Goal: Information Seeking & Learning: Learn about a topic

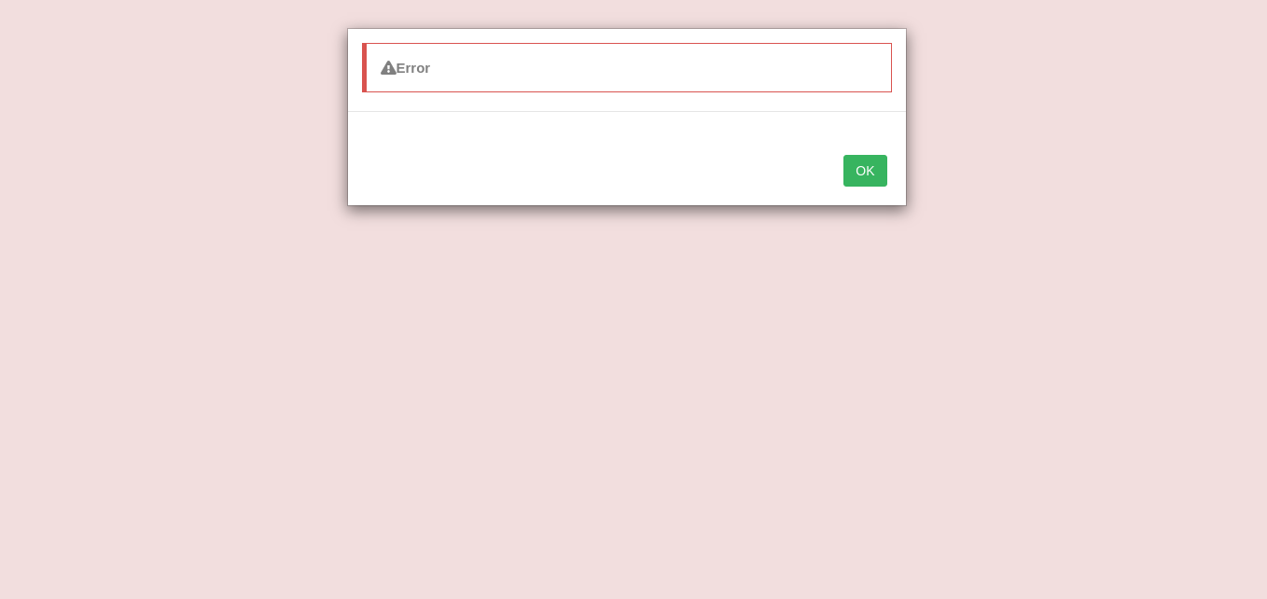
click at [876, 170] on button "OK" at bounding box center [864, 171] width 43 height 32
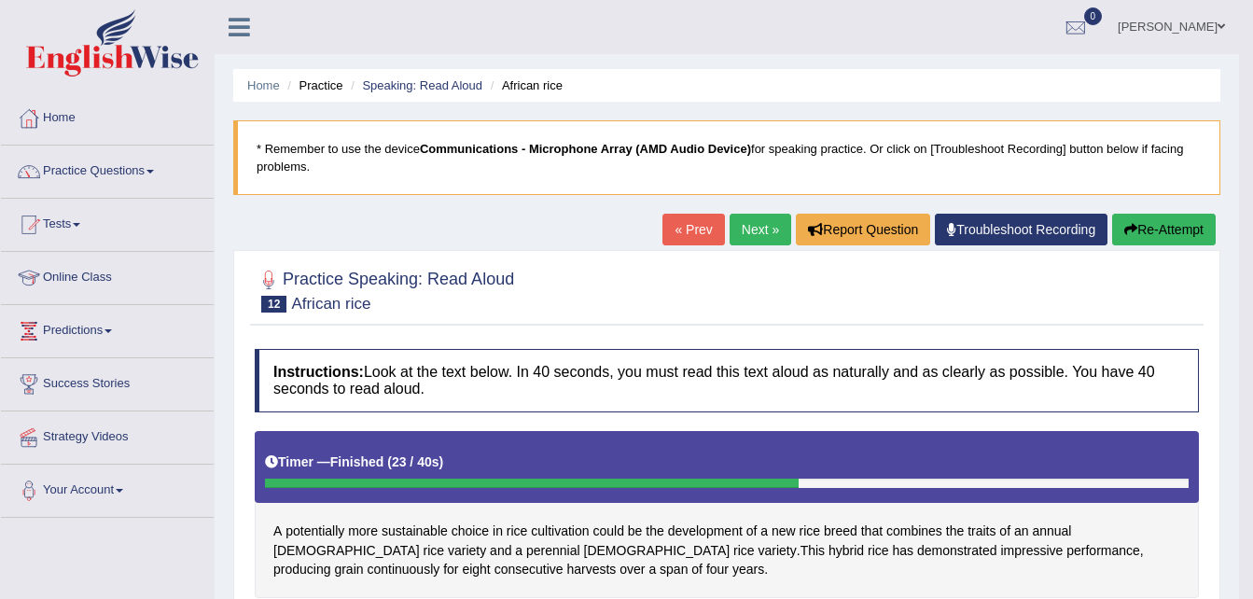
click at [63, 274] on link "Online Class" at bounding box center [107, 275] width 213 height 47
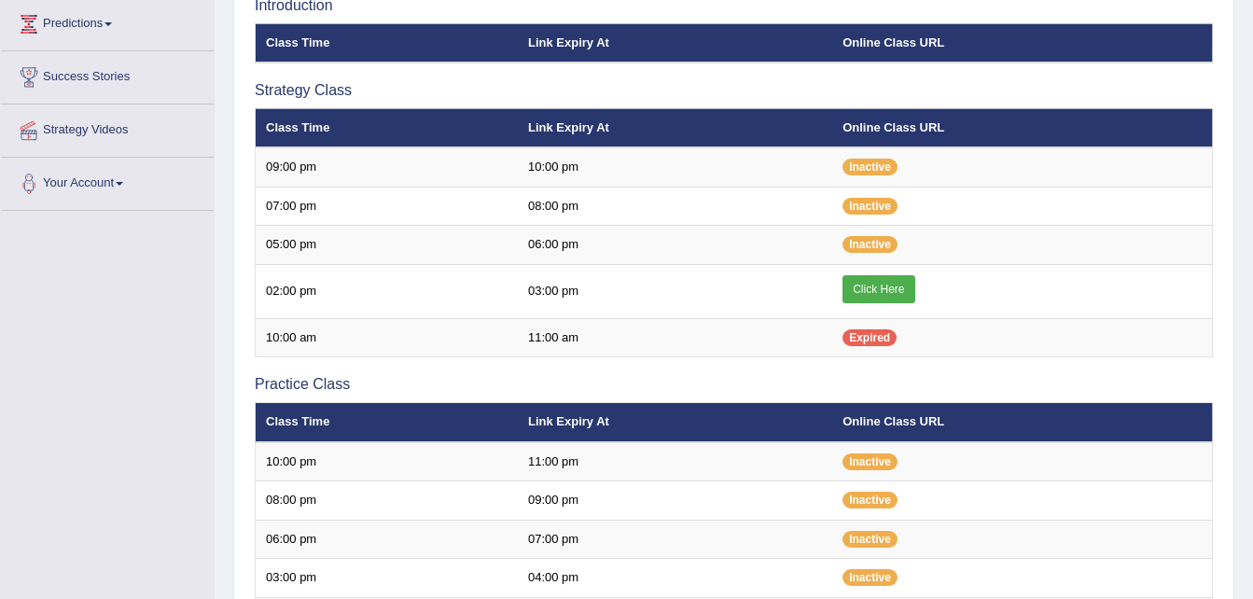
scroll to position [296, 0]
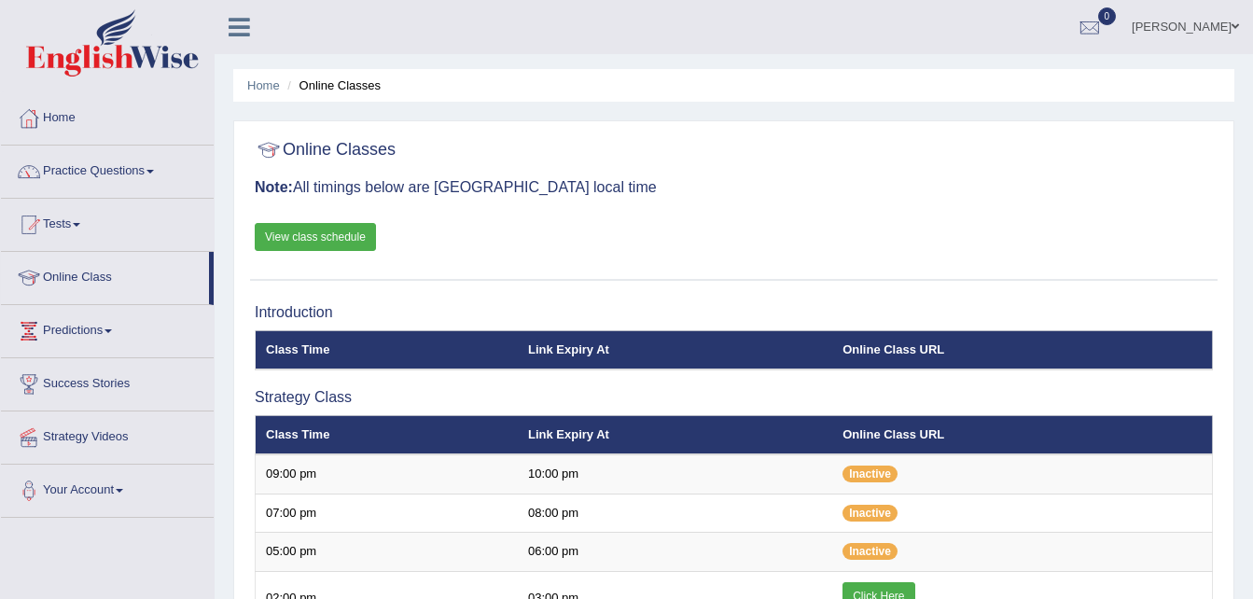
drag, startPoint x: 0, startPoint y: 0, endPoint x: 137, endPoint y: 172, distance: 219.7
click at [137, 172] on link "Practice Questions" at bounding box center [107, 169] width 213 height 47
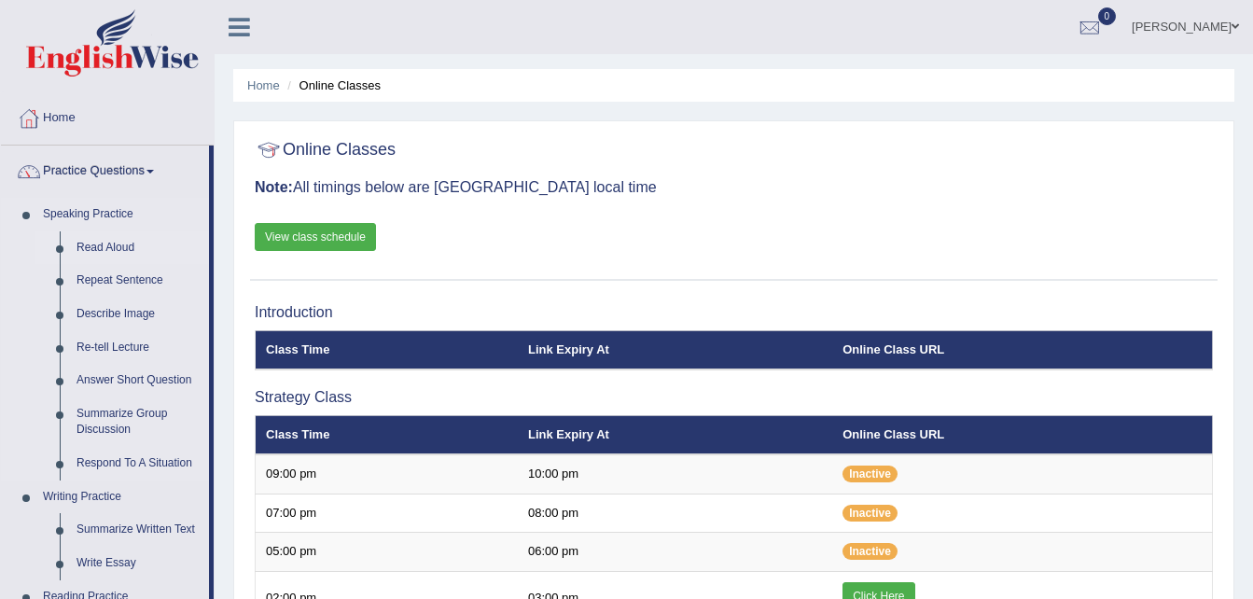
click at [108, 240] on link "Read Aloud" at bounding box center [138, 248] width 141 height 34
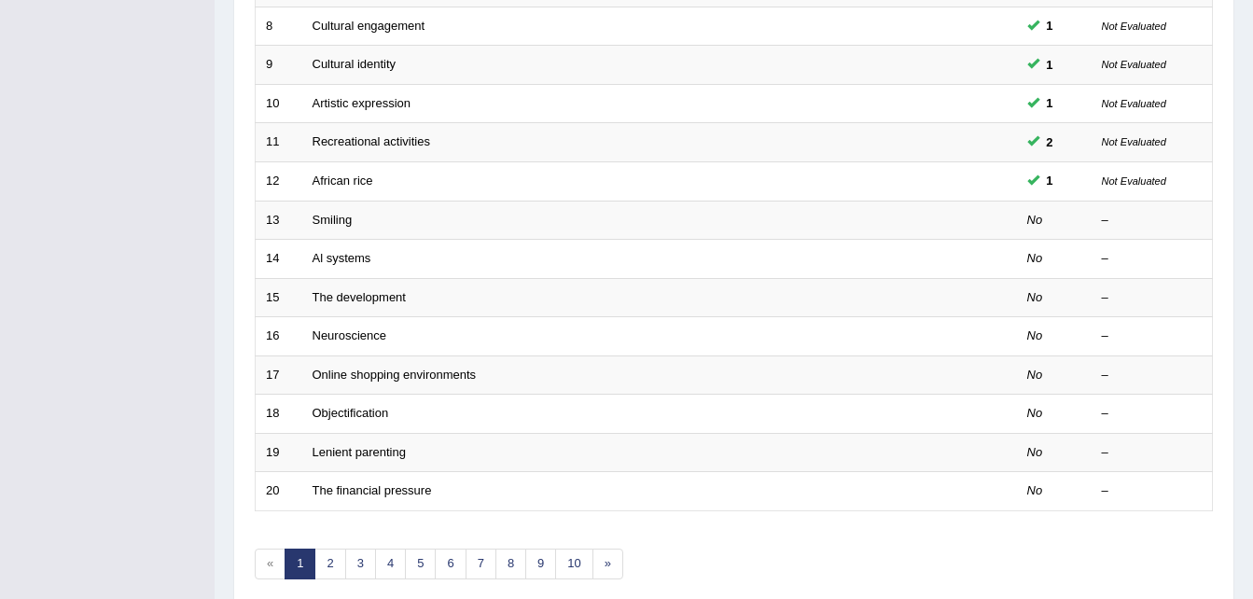
scroll to position [557, 0]
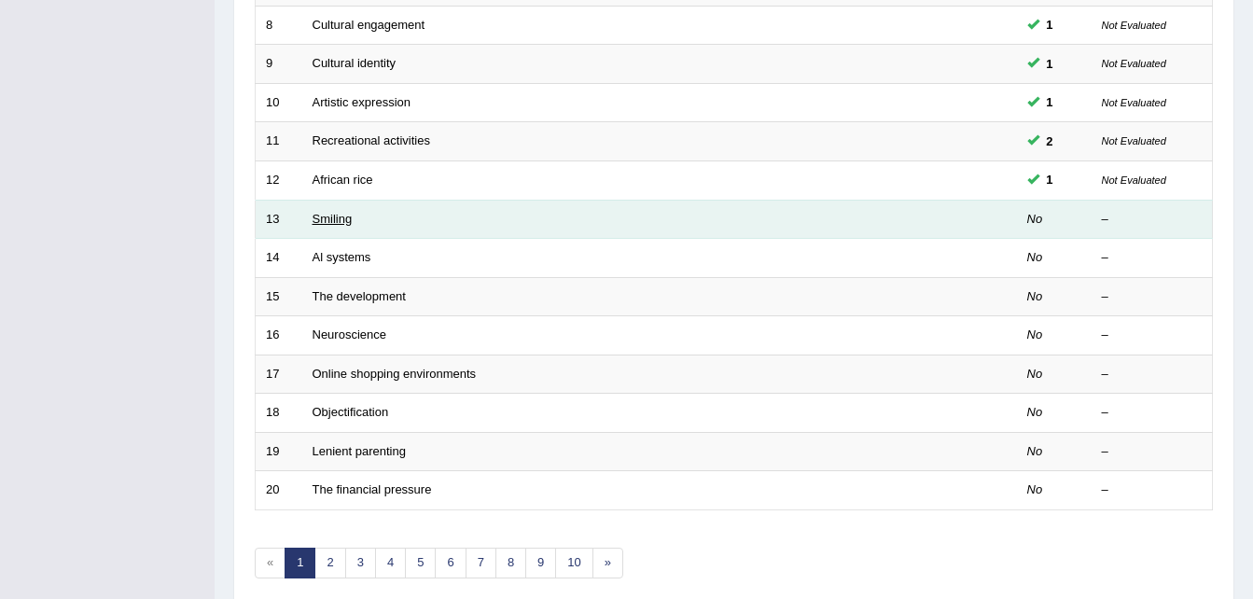
click at [319, 214] on link "Smiling" at bounding box center [332, 219] width 40 height 14
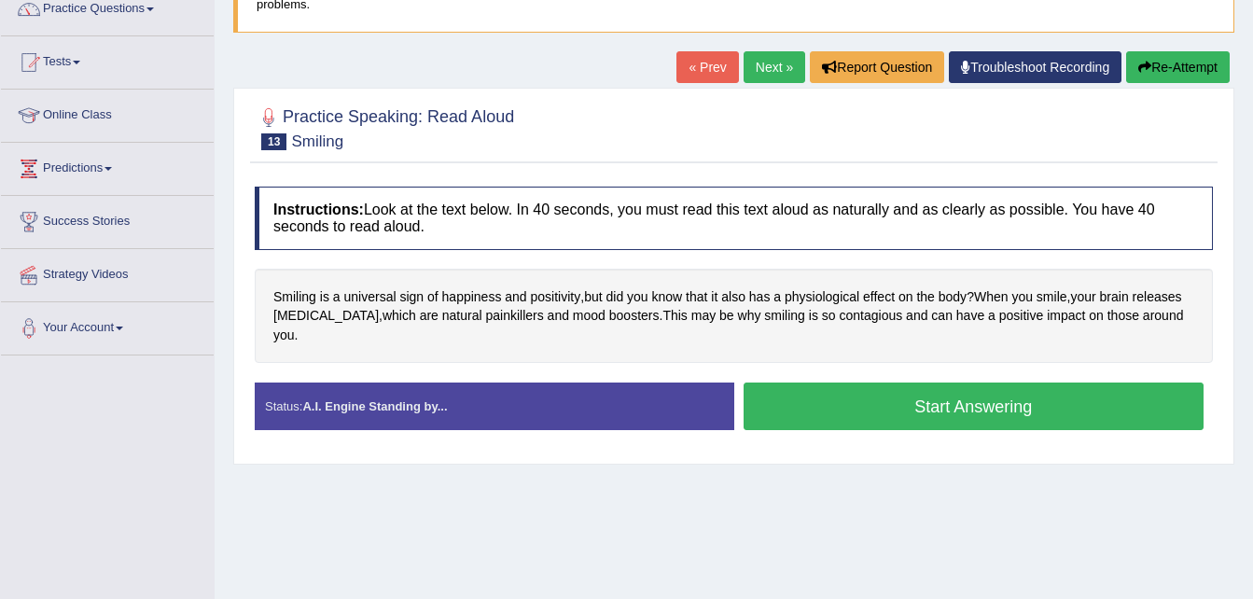
scroll to position [176, 0]
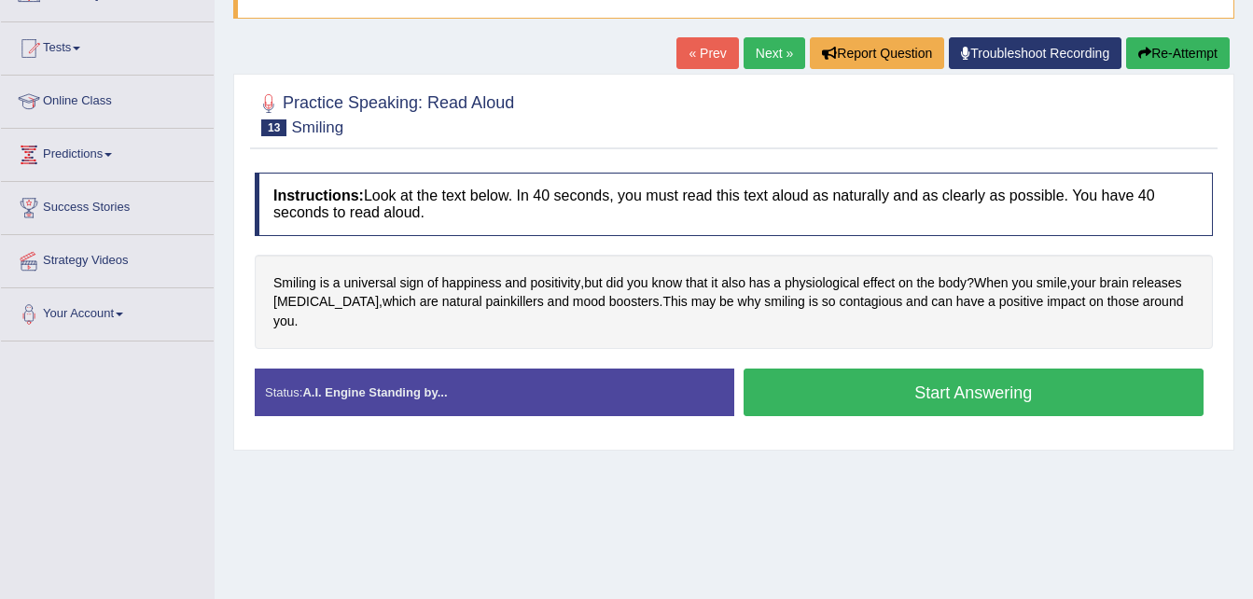
click at [838, 373] on button "Start Answering" at bounding box center [973, 392] width 461 height 48
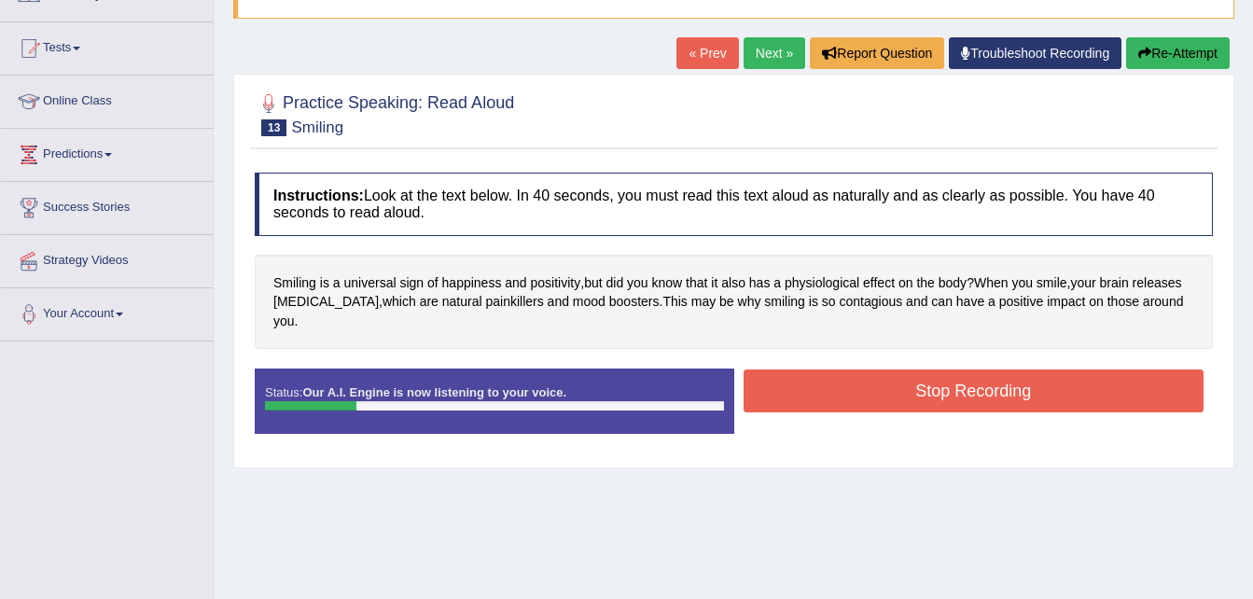
click at [1140, 57] on icon "button" at bounding box center [1144, 53] width 13 height 13
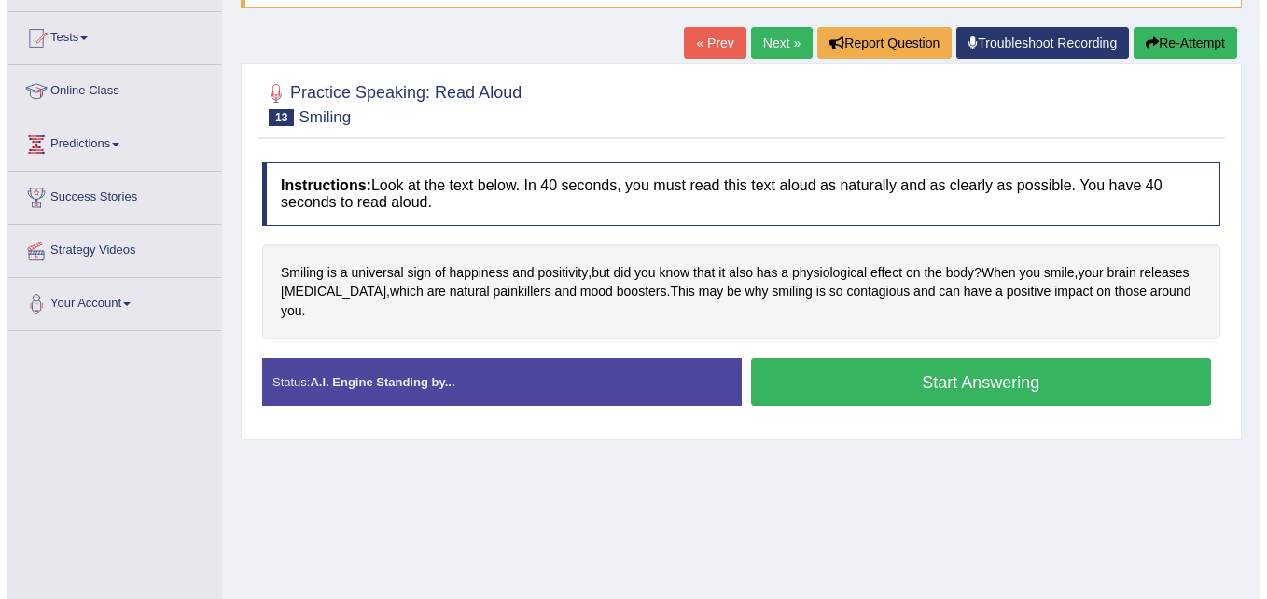
scroll to position [176, 0]
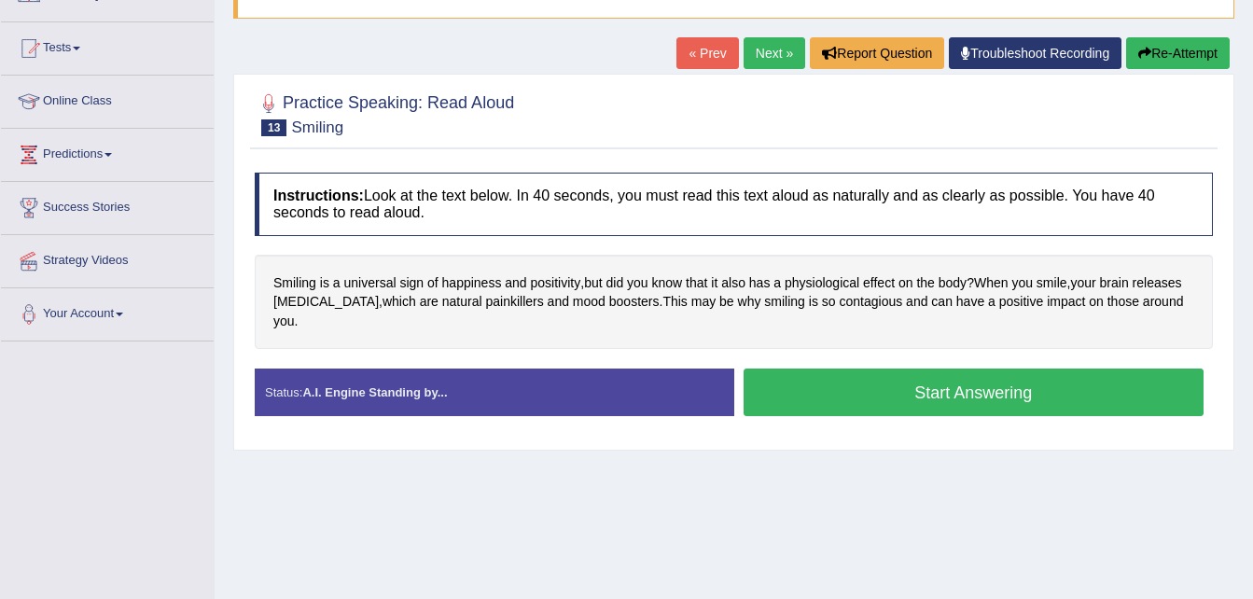
click at [998, 375] on button "Start Answering" at bounding box center [973, 392] width 461 height 48
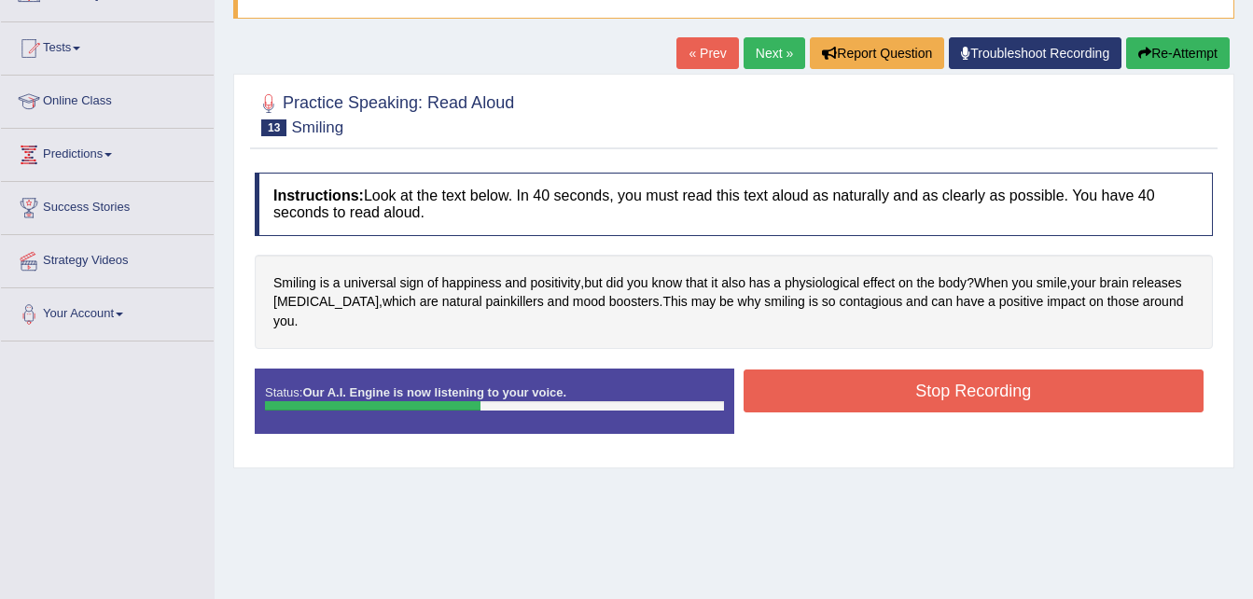
click at [998, 375] on button "Stop Recording" at bounding box center [973, 390] width 461 height 43
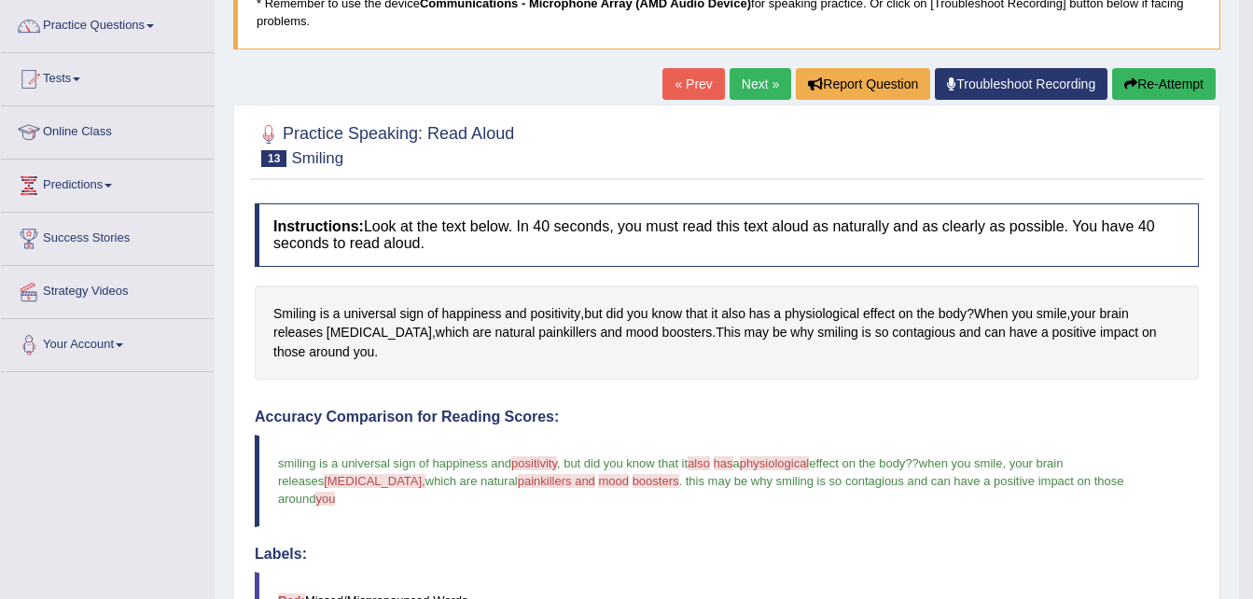
scroll to position [145, 0]
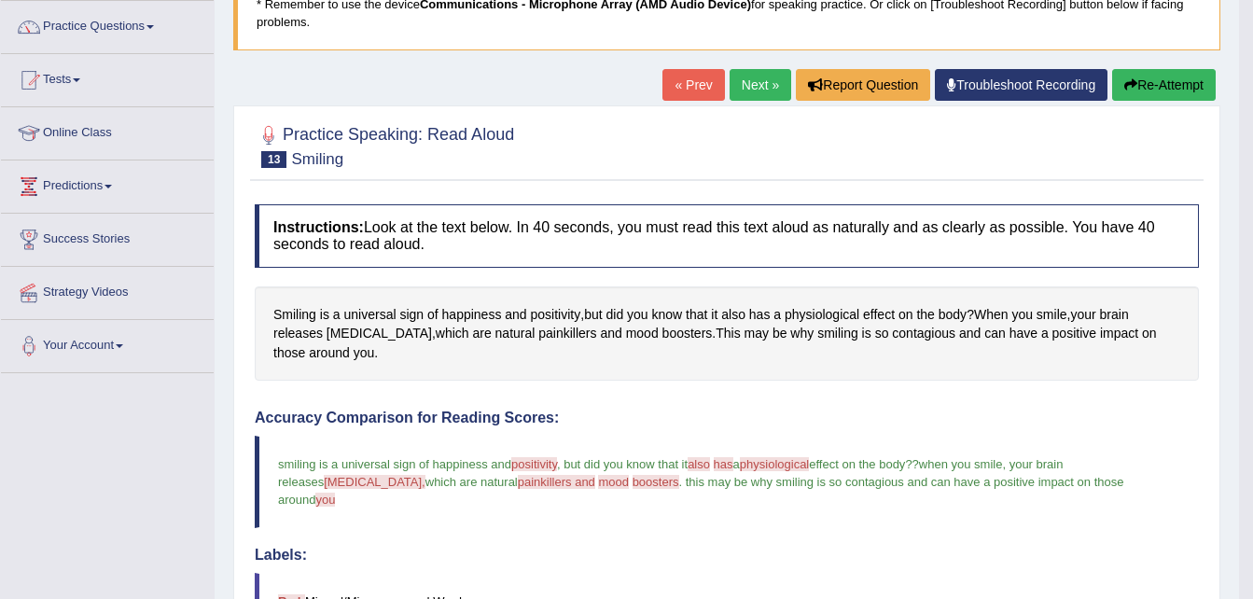
click at [1145, 75] on button "Re-Attempt" at bounding box center [1164, 85] width 104 height 32
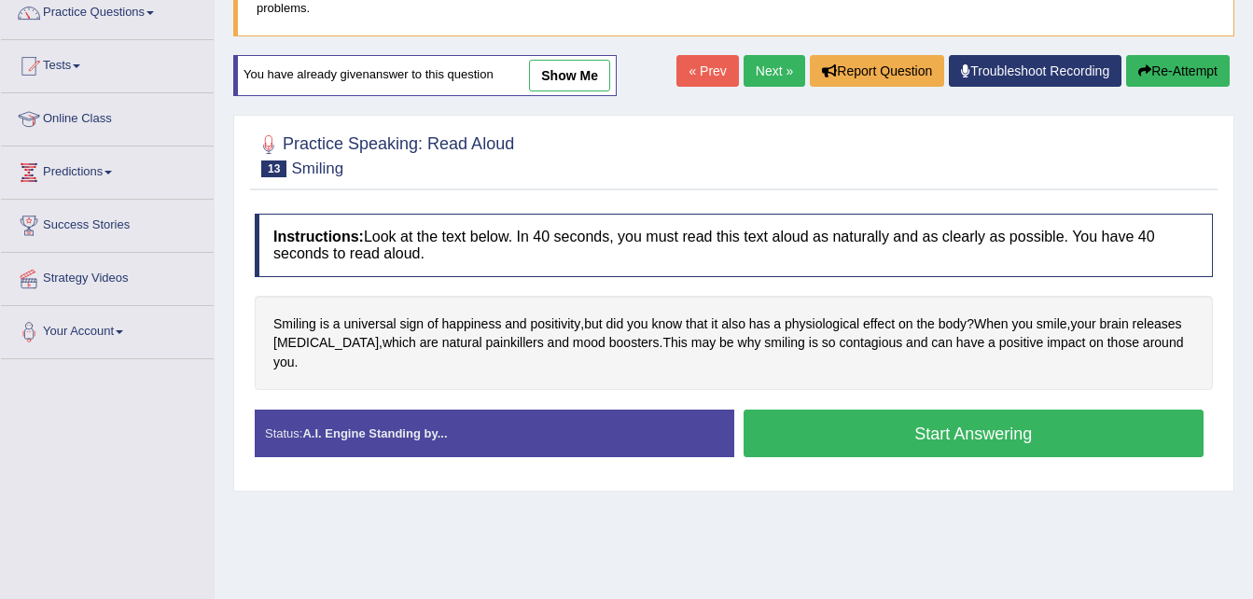
click at [1086, 409] on button "Start Answering" at bounding box center [973, 433] width 461 height 48
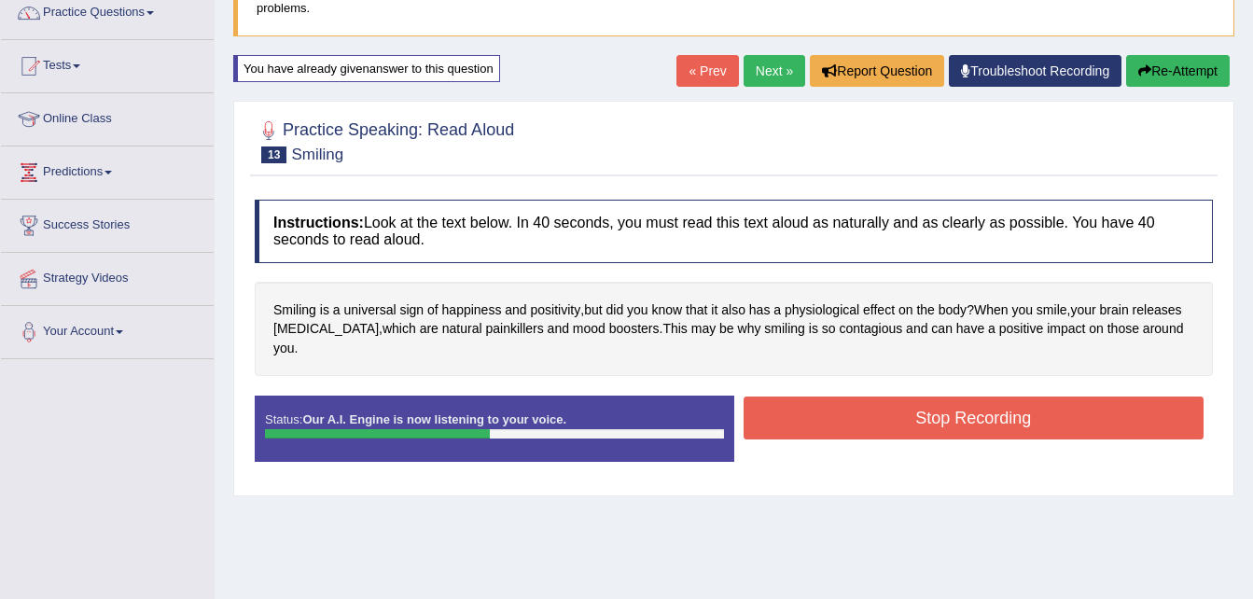
click at [1086, 403] on button "Stop Recording" at bounding box center [973, 417] width 461 height 43
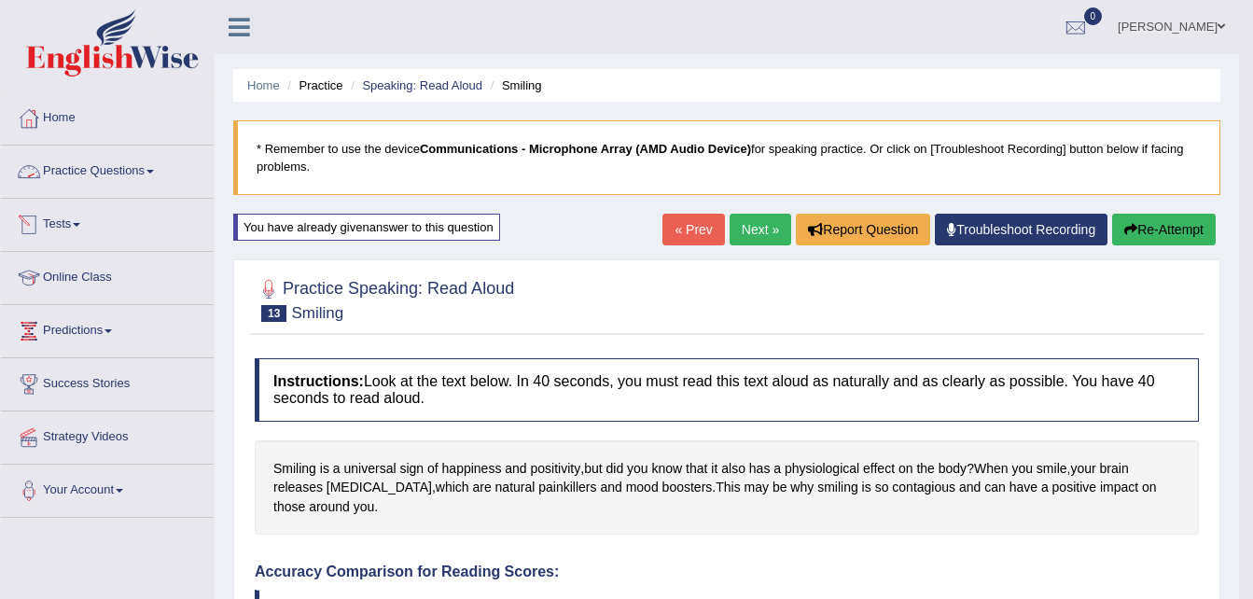
click at [106, 173] on link "Practice Questions" at bounding box center [107, 169] width 213 height 47
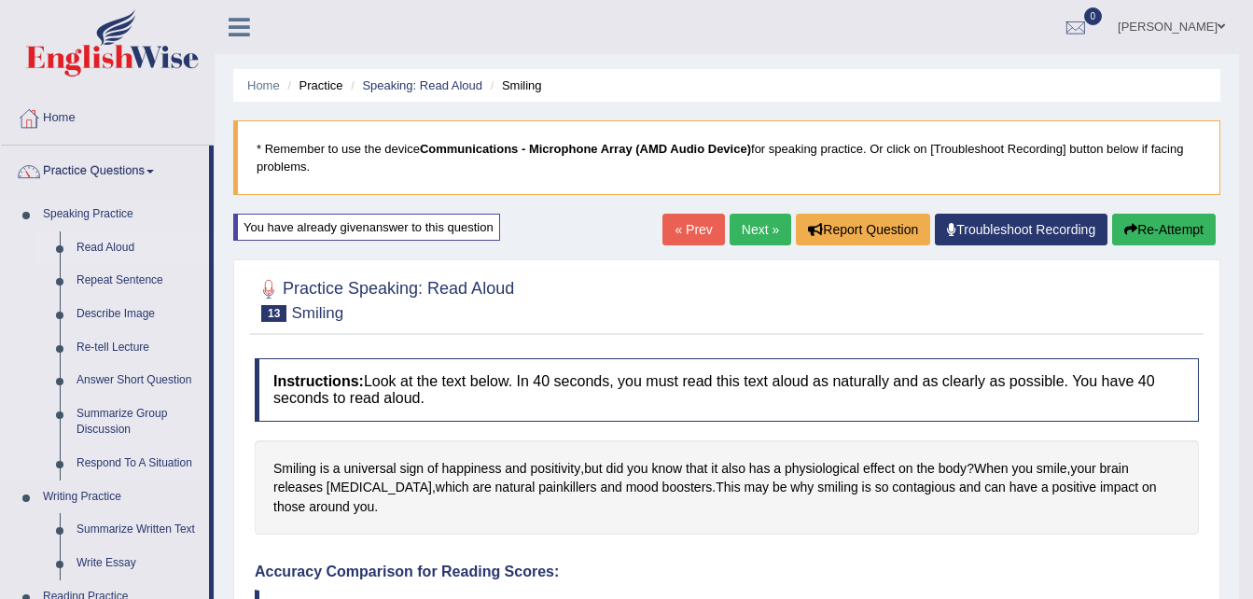
click at [103, 248] on link "Read Aloud" at bounding box center [138, 248] width 141 height 34
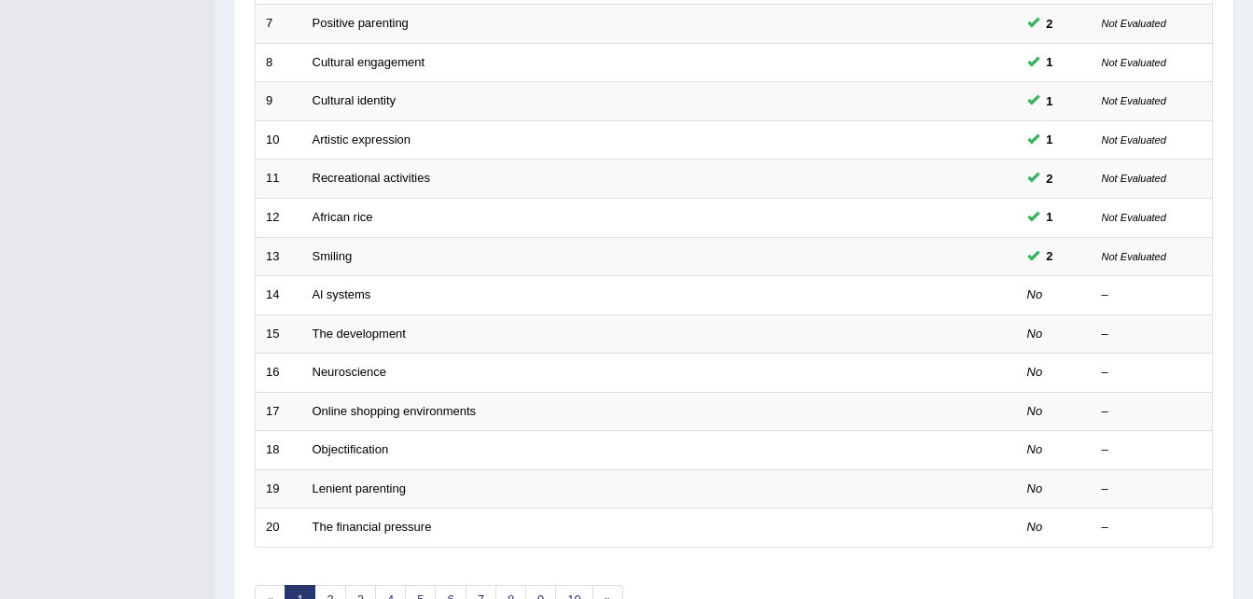
scroll to position [520, 0]
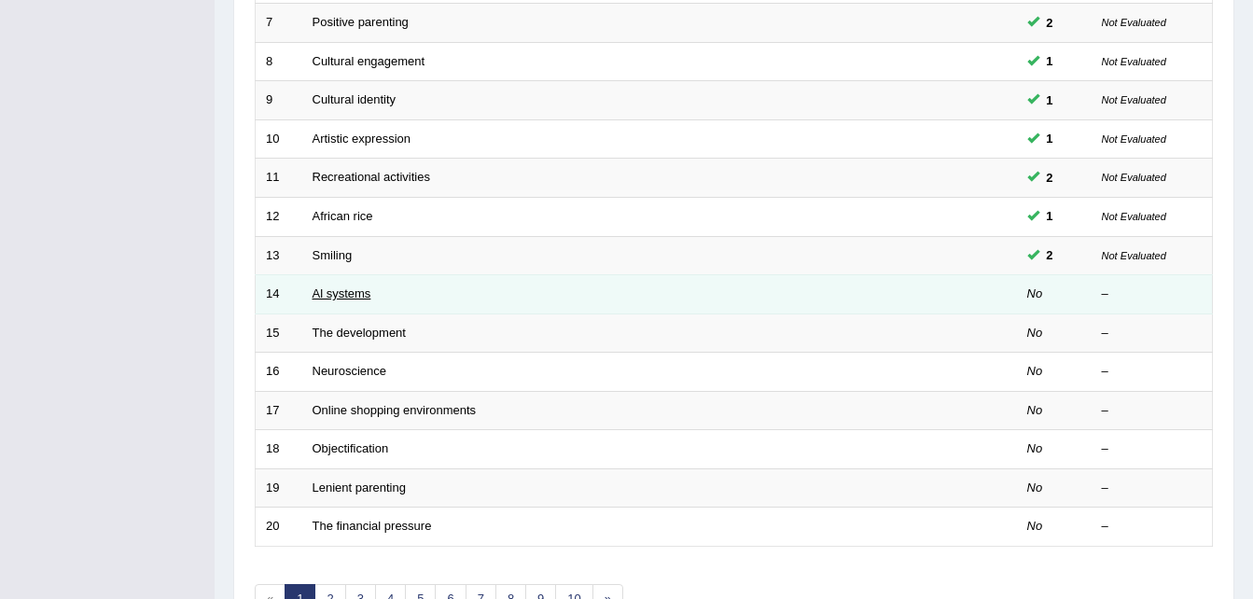
click at [366, 297] on link "Al systems" at bounding box center [341, 293] width 59 height 14
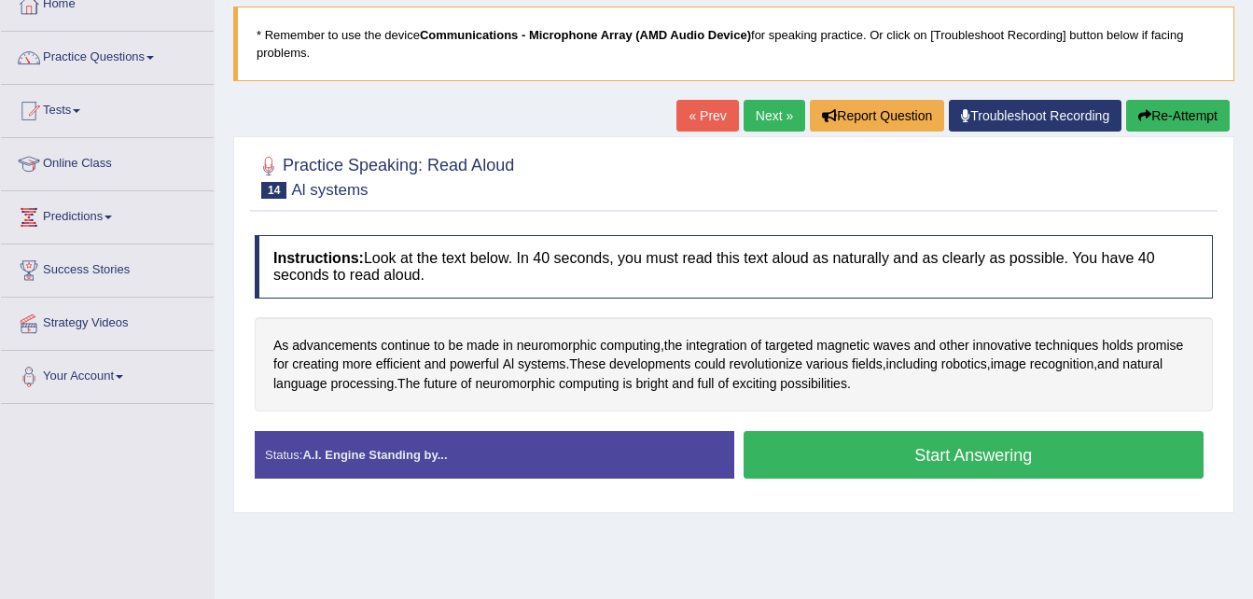
scroll to position [115, 0]
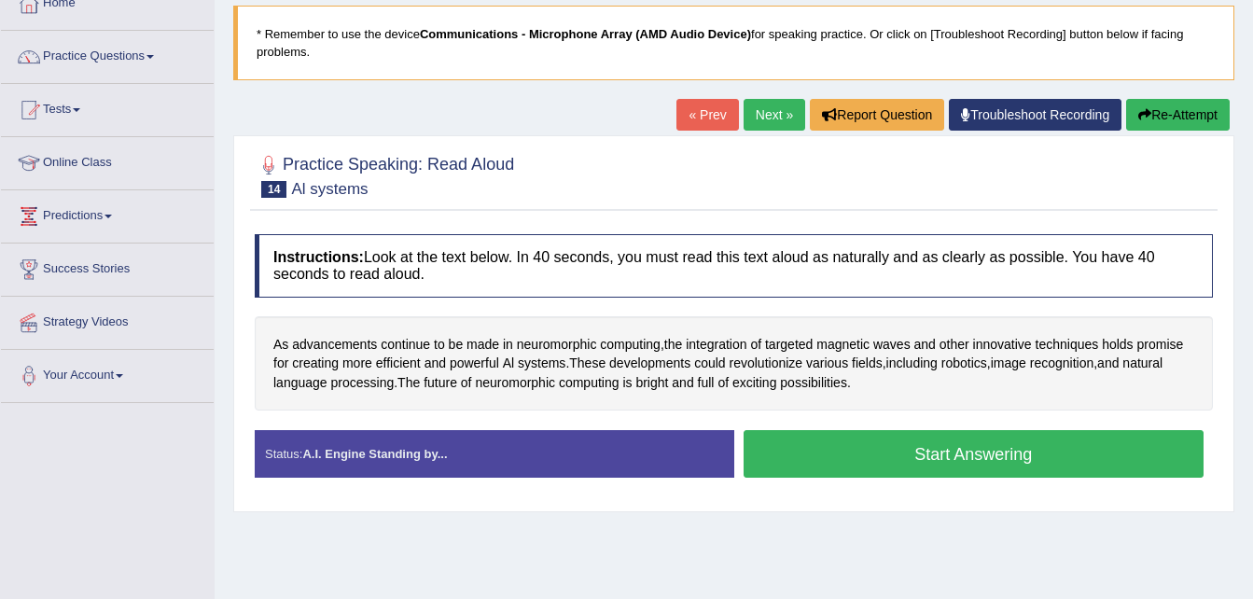
click at [791, 471] on button "Start Answering" at bounding box center [973, 454] width 461 height 48
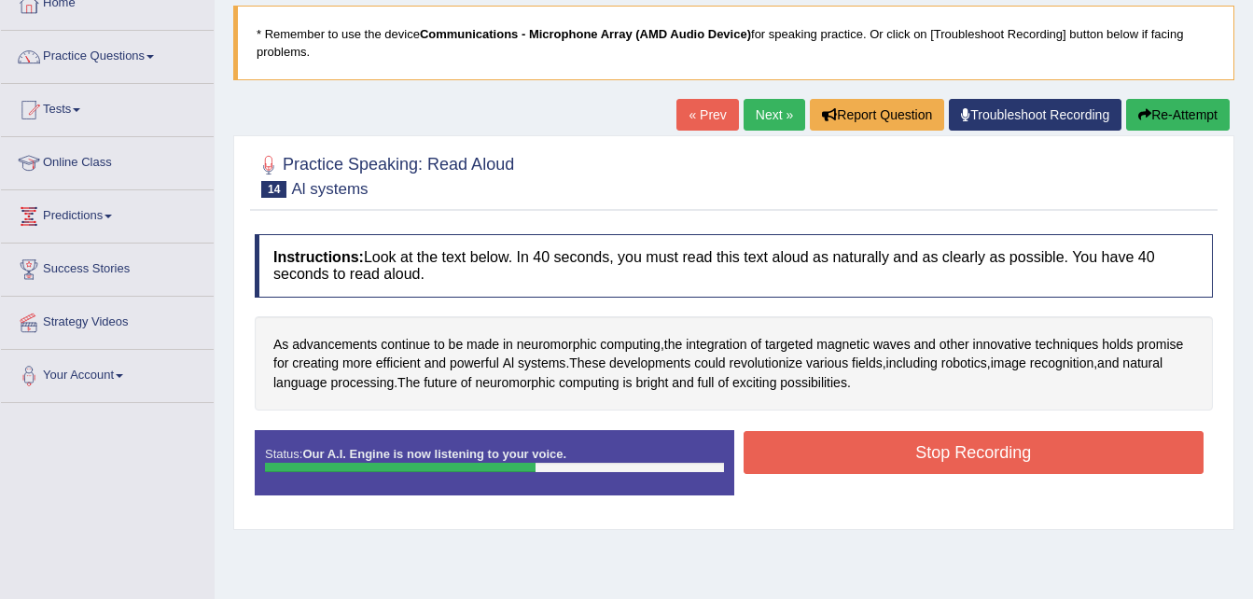
click at [791, 471] on button "Stop Recording" at bounding box center [973, 452] width 461 height 43
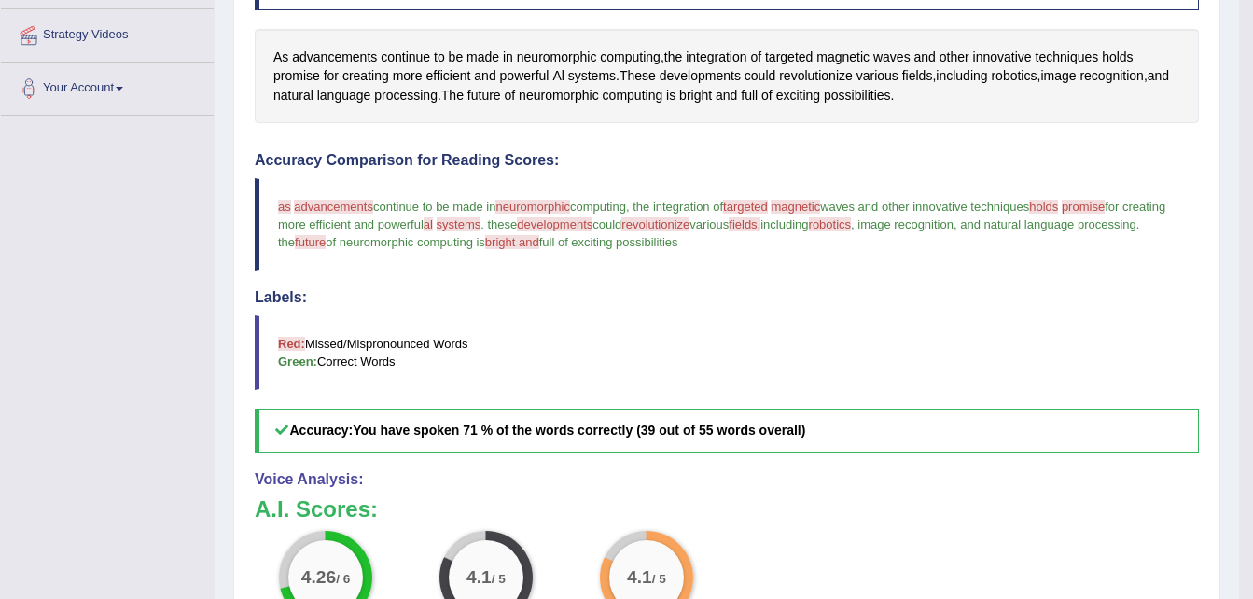
scroll to position [279, 0]
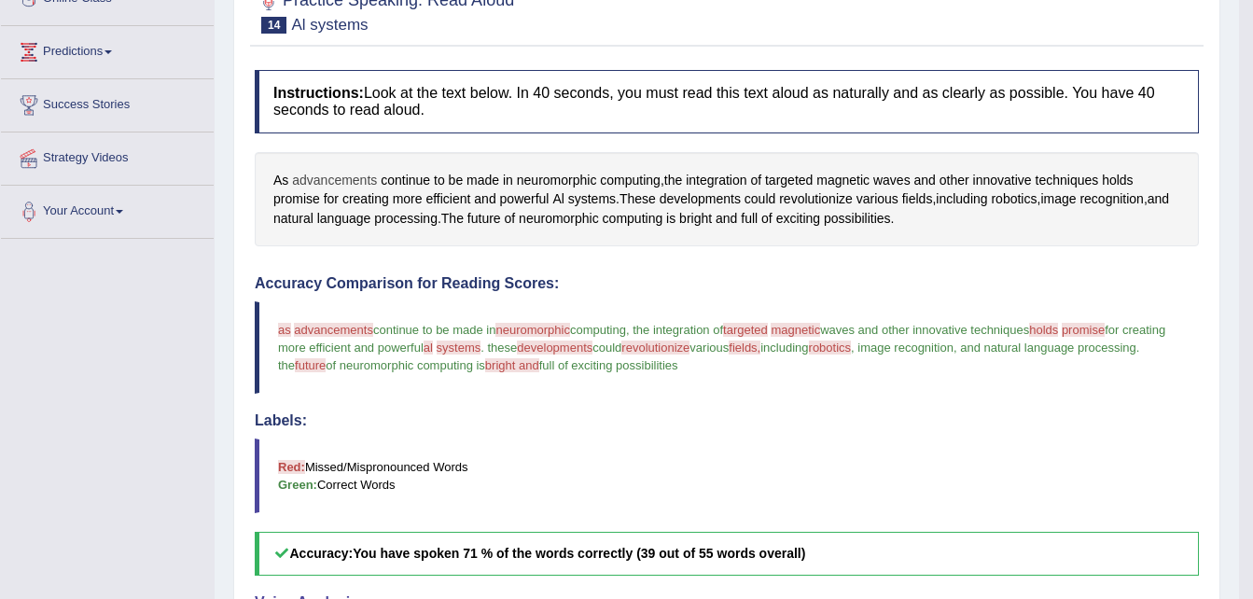
click at [350, 176] on span "advancements" at bounding box center [334, 181] width 85 height 20
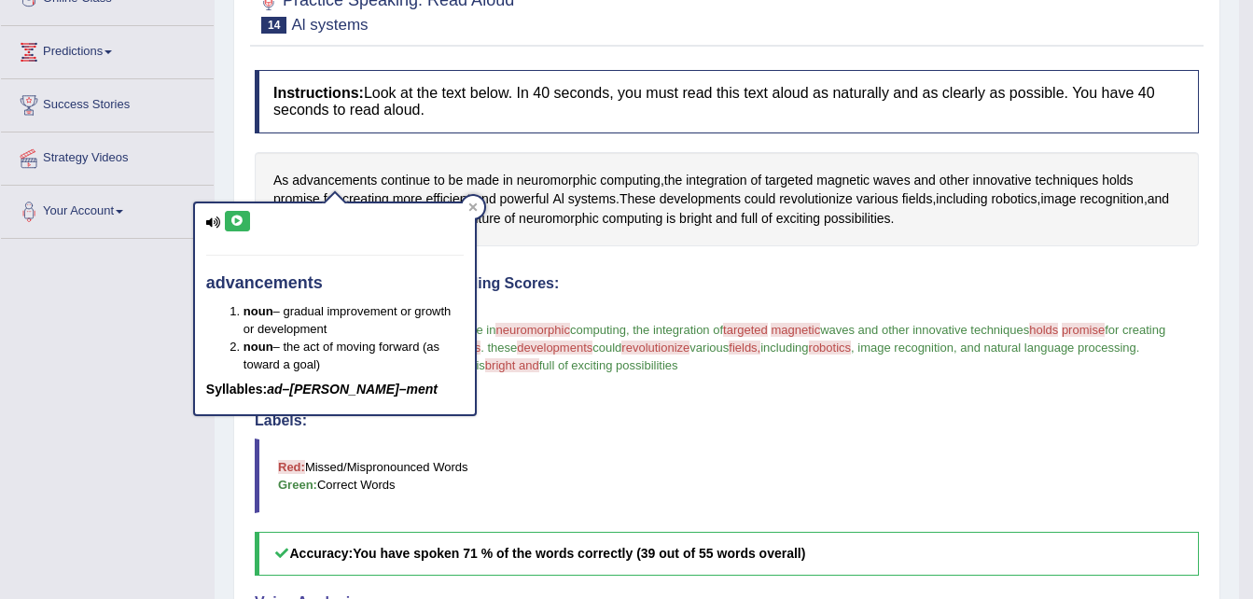
click at [235, 222] on icon at bounding box center [237, 220] width 14 height 11
click at [553, 180] on span "neuromorphic" at bounding box center [557, 181] width 80 height 20
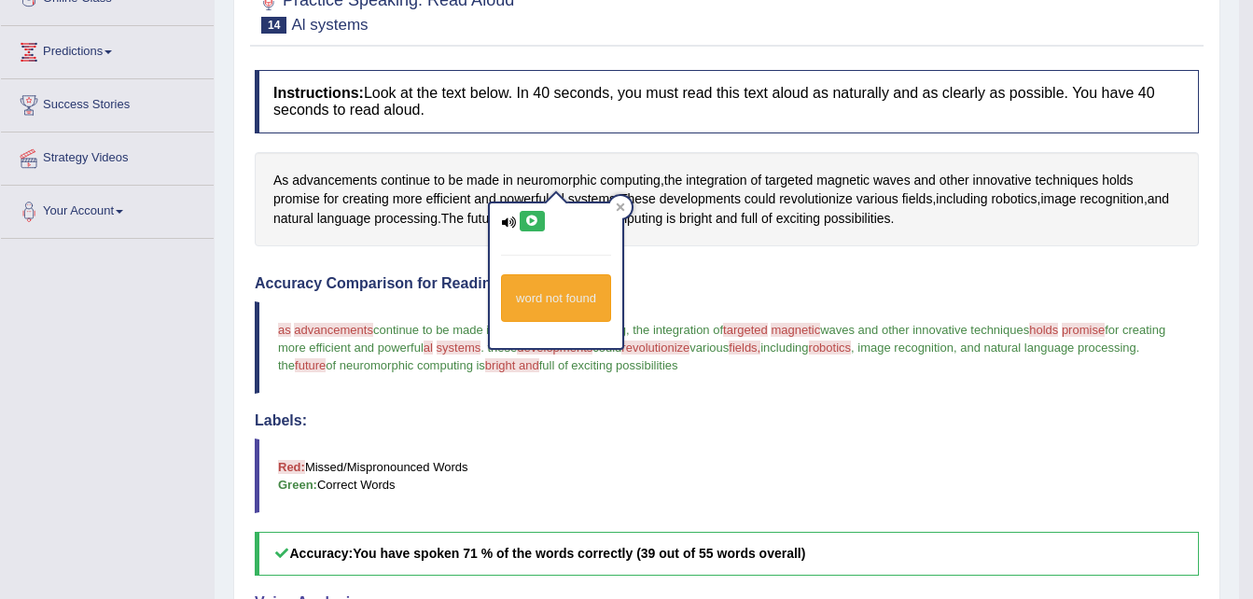
click at [530, 220] on icon at bounding box center [532, 220] width 14 height 11
click at [625, 209] on icon at bounding box center [621, 207] width 8 height 8
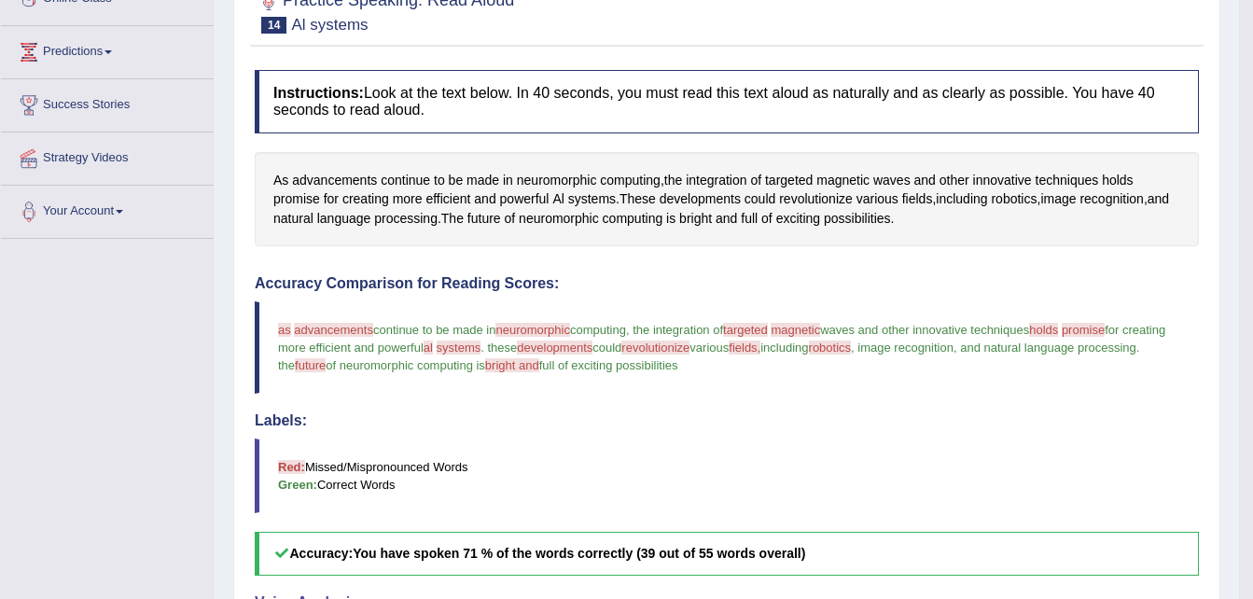
click at [433, 350] on span "al" at bounding box center [427, 347] width 9 height 14
click at [433, 351] on span "al" at bounding box center [427, 347] width 9 height 14
click at [563, 200] on span "Al" at bounding box center [557, 199] width 11 height 20
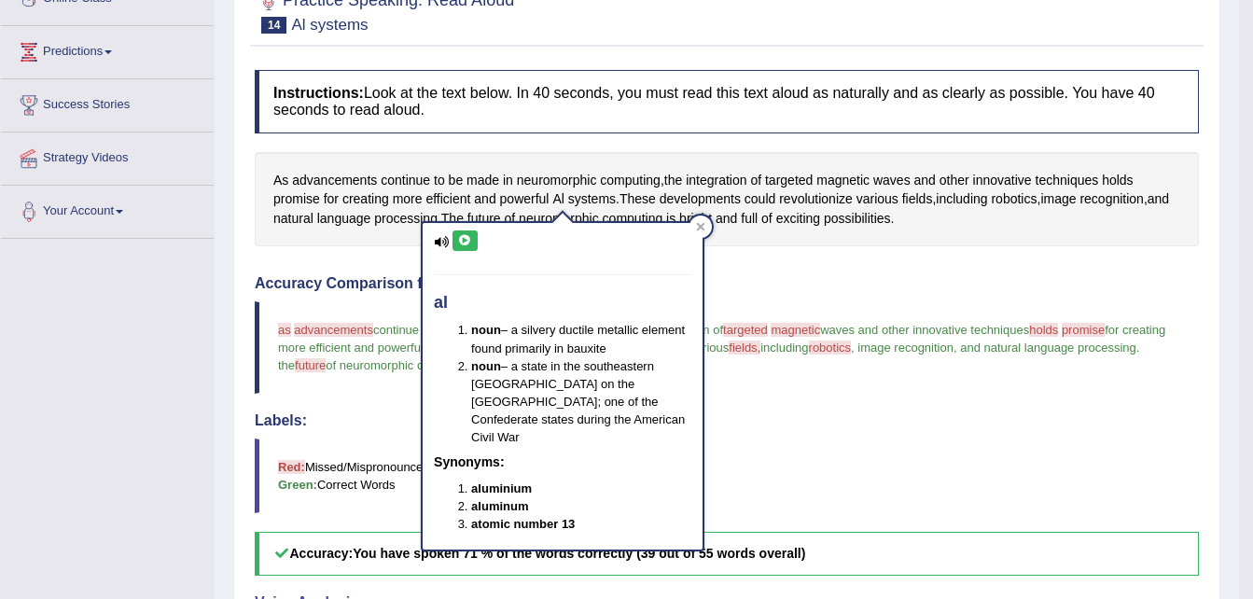
click at [460, 243] on icon at bounding box center [465, 240] width 14 height 11
click at [696, 229] on icon at bounding box center [700, 226] width 9 height 9
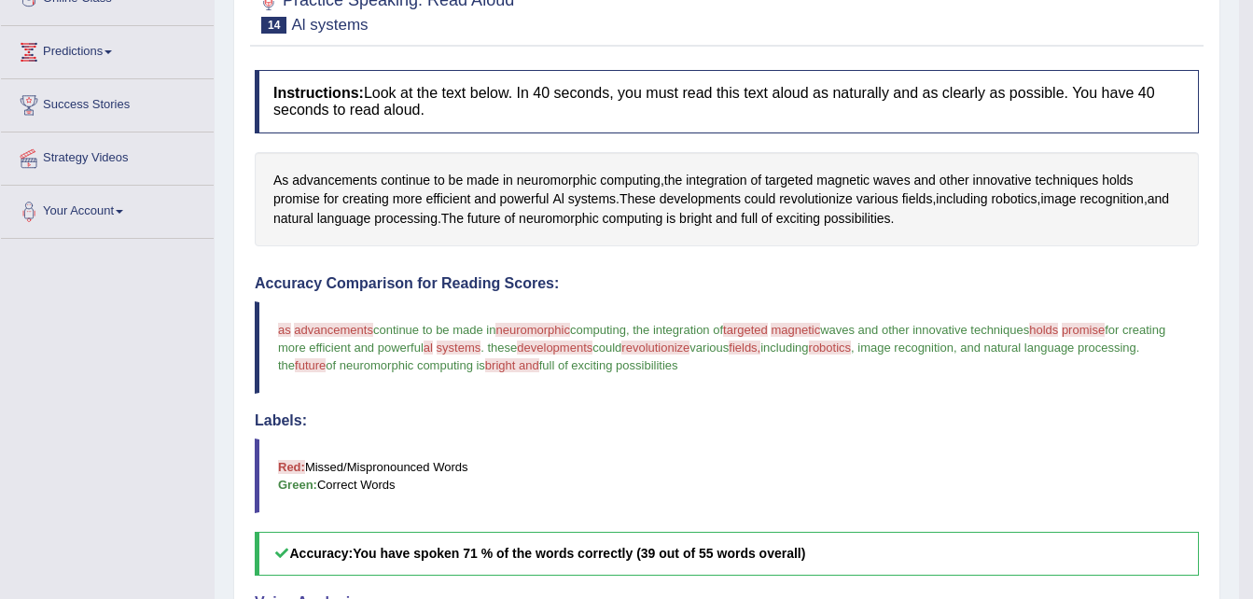
click at [592, 346] on span "developments" at bounding box center [555, 347] width 76 height 14
click at [703, 195] on span "developments" at bounding box center [699, 199] width 81 height 20
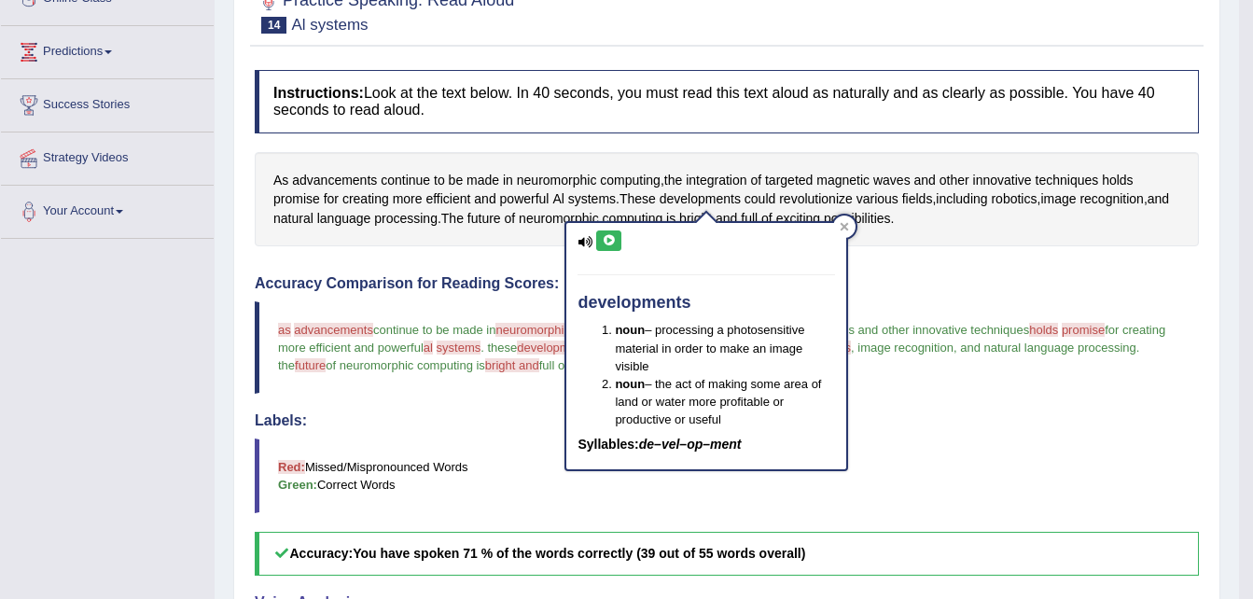
click at [606, 236] on icon at bounding box center [609, 240] width 14 height 11
click at [878, 257] on div "Instructions: Look at the text below. In 40 seconds, you must read this text al…" at bounding box center [726, 501] width 953 height 881
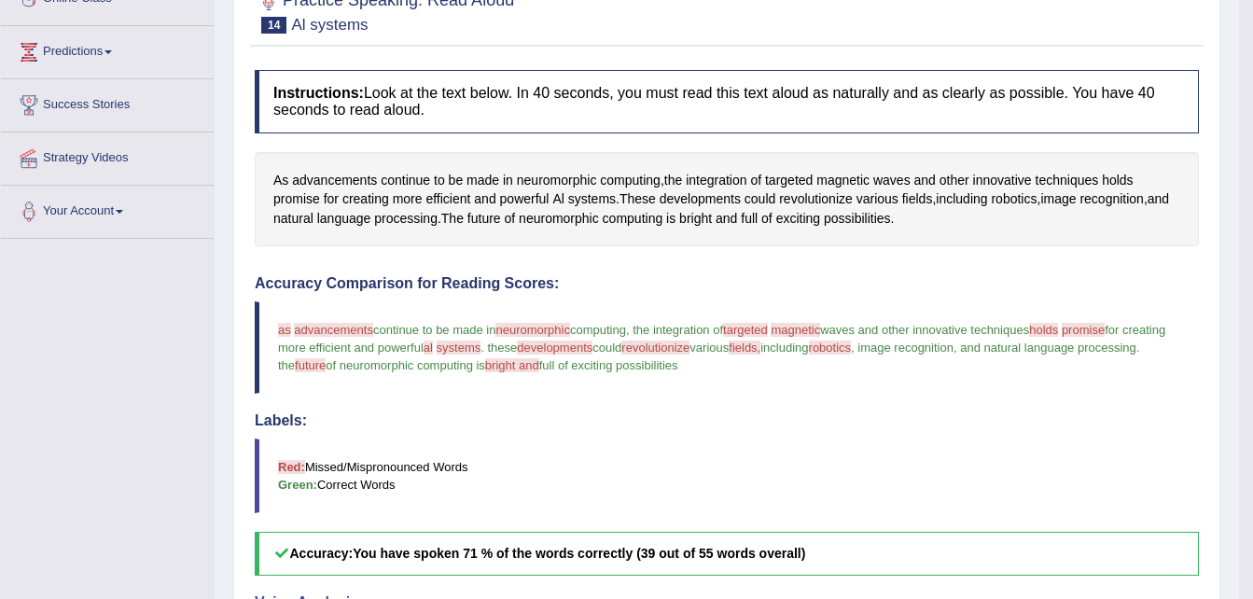
click at [689, 351] on span "revolutionize" at bounding box center [655, 347] width 68 height 14
click at [830, 196] on span "revolutionize" at bounding box center [816, 199] width 74 height 20
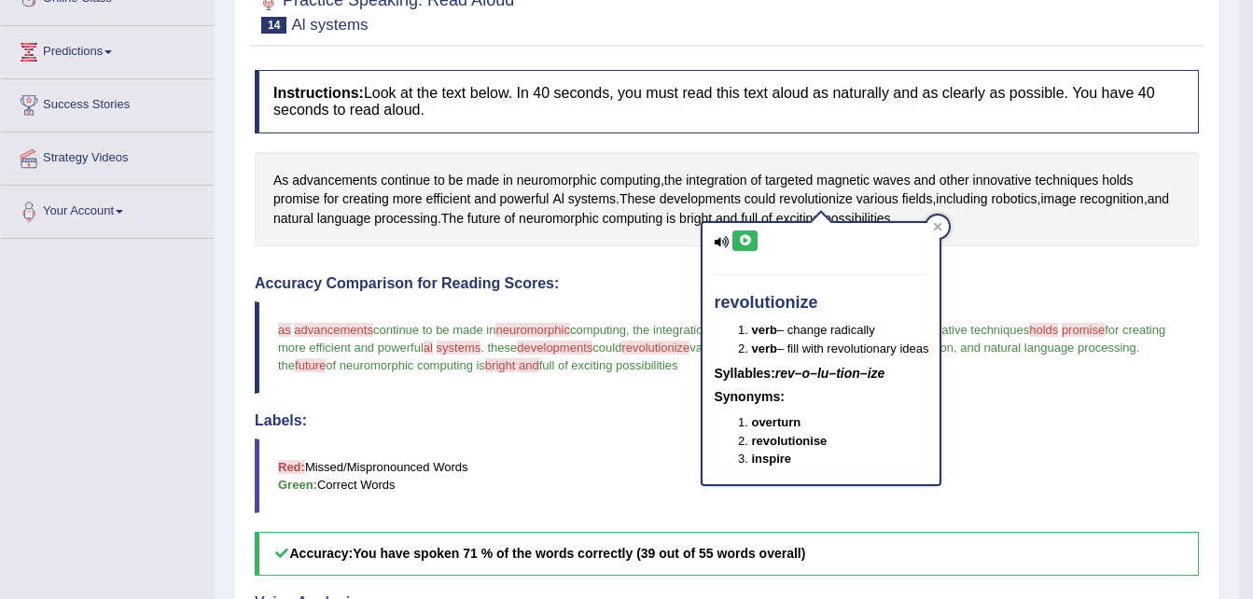
click at [747, 243] on icon at bounding box center [745, 240] width 14 height 11
click at [986, 232] on div "As advancements continue to be made in neuromorphic computing , the integration…" at bounding box center [727, 199] width 944 height 95
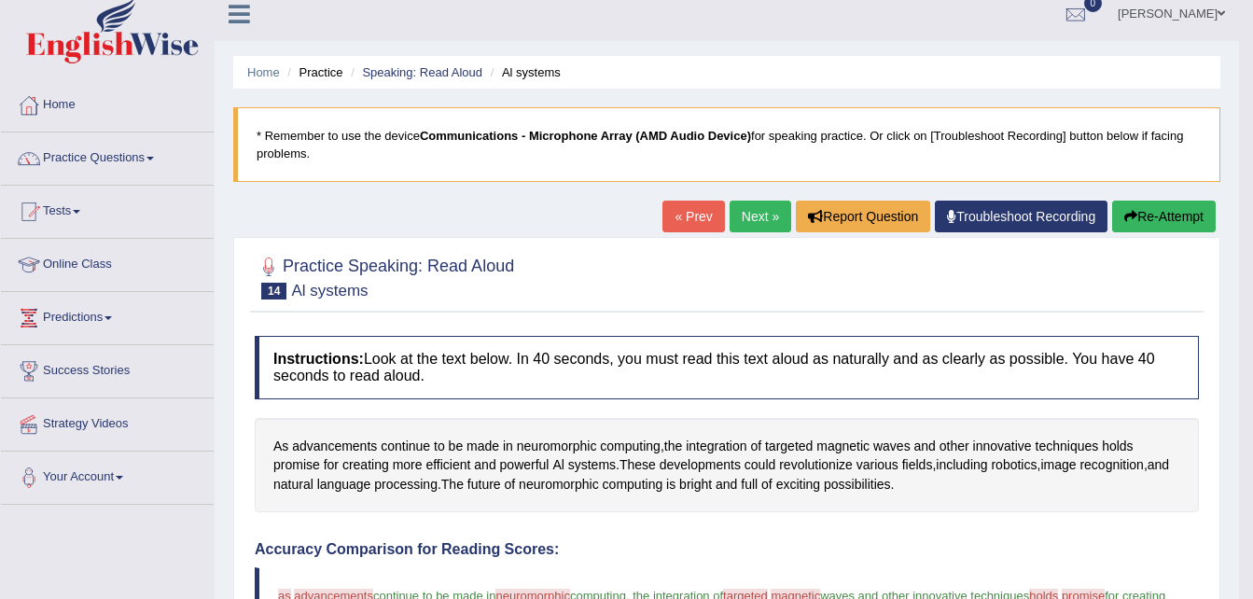
scroll to position [12, 0]
click at [1155, 222] on button "Re-Attempt" at bounding box center [1164, 217] width 104 height 32
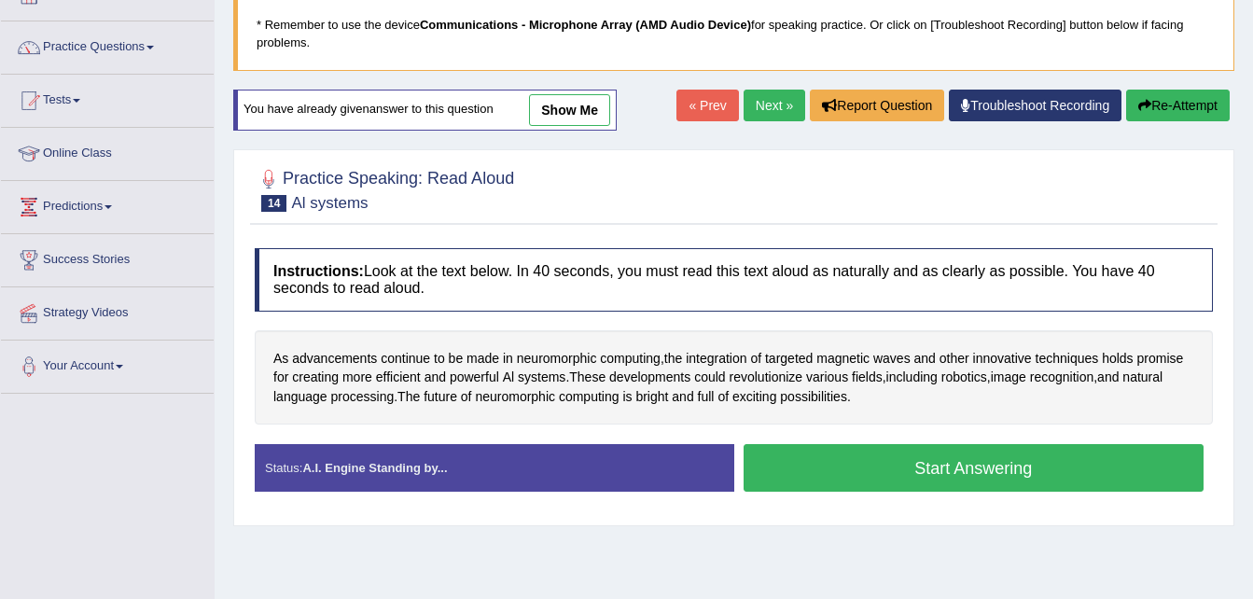
scroll to position [125, 0]
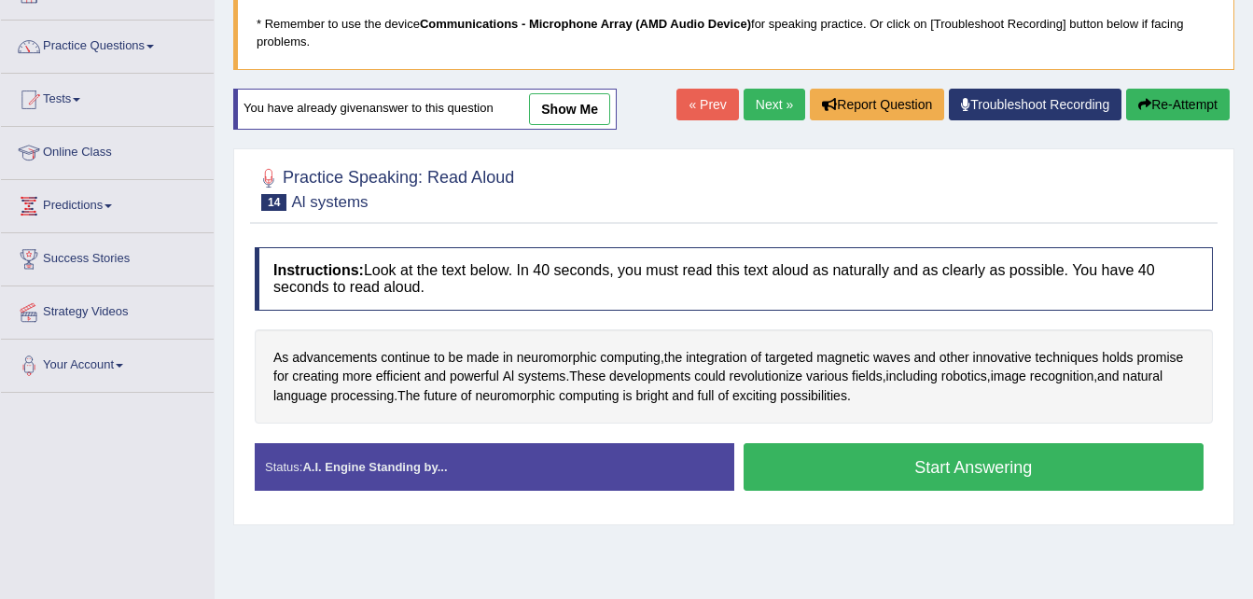
click at [945, 476] on button "Start Answering" at bounding box center [973, 467] width 461 height 48
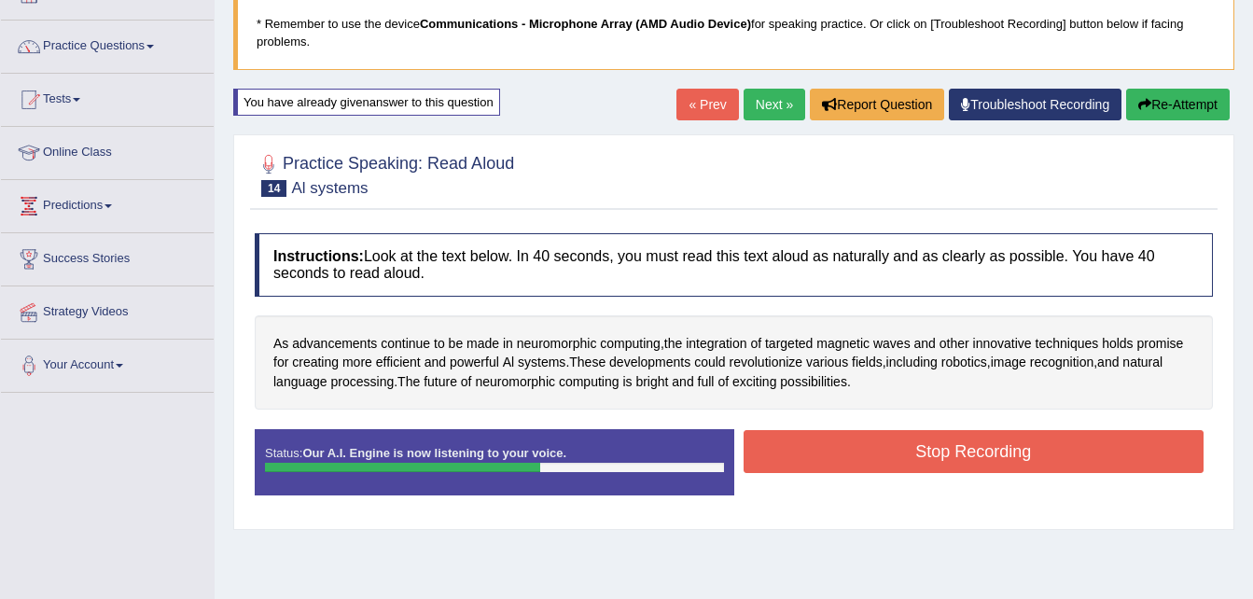
click at [951, 448] on button "Stop Recording" at bounding box center [973, 451] width 461 height 43
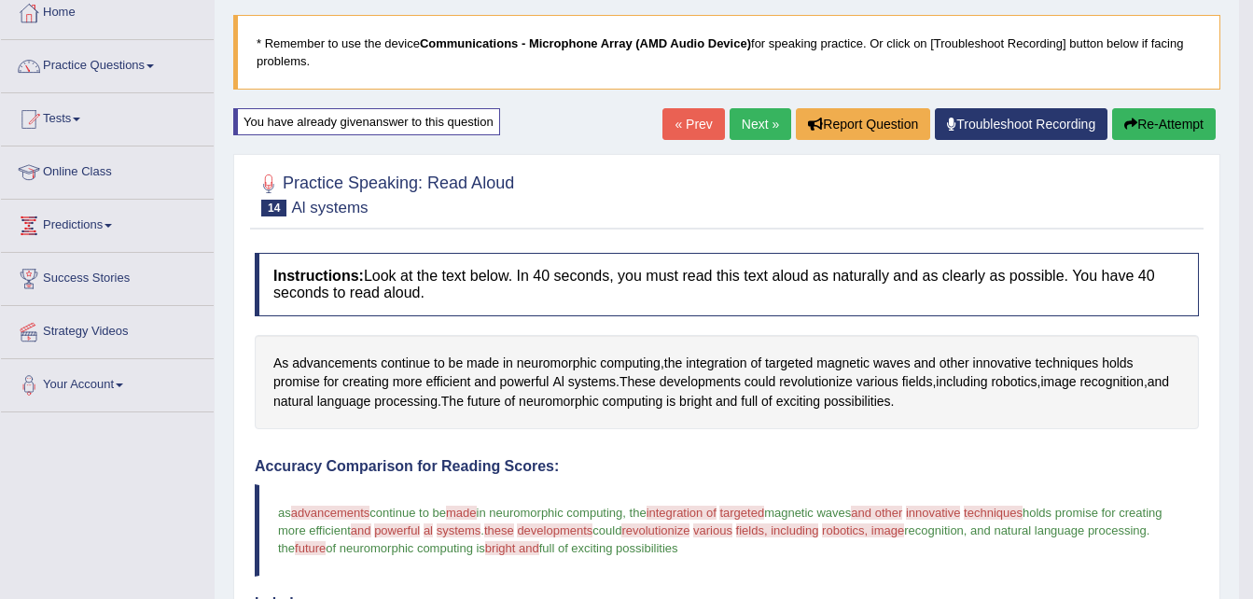
scroll to position [0, 0]
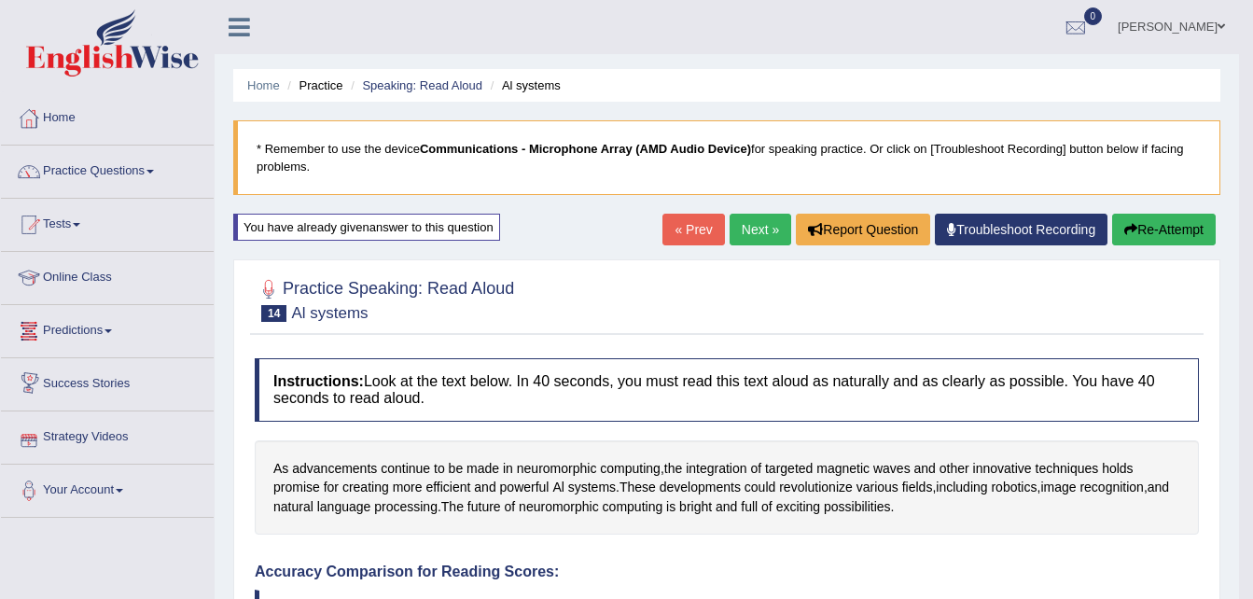
click at [102, 333] on link "Predictions" at bounding box center [107, 328] width 213 height 47
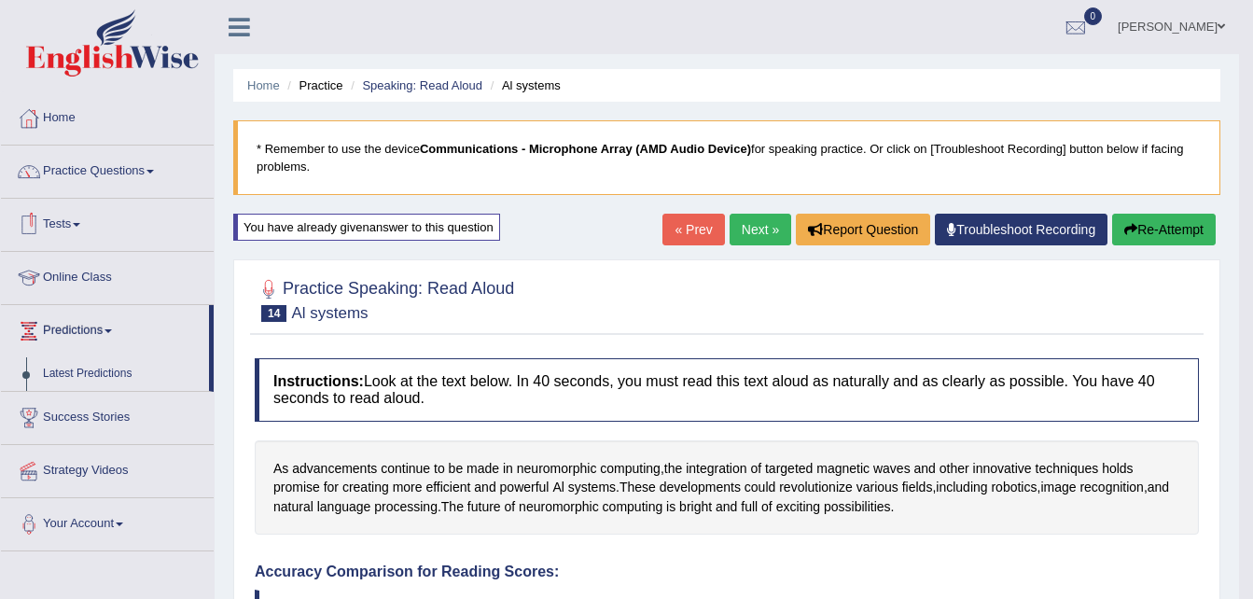
click at [76, 219] on link "Tests" at bounding box center [107, 222] width 213 height 47
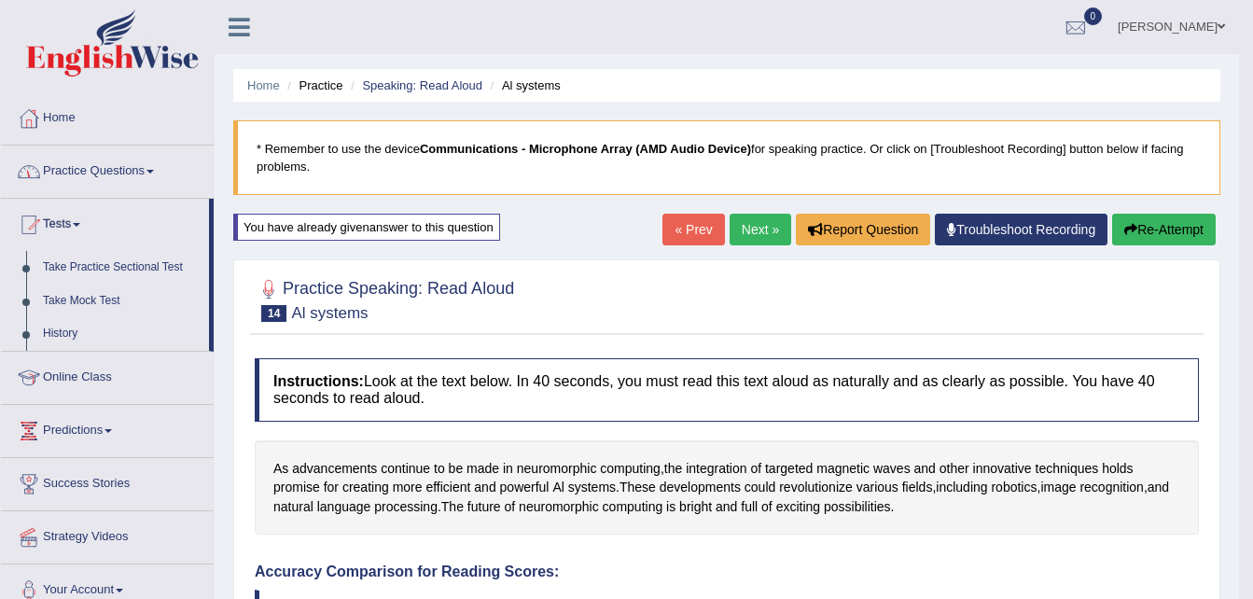
click at [109, 171] on link "Practice Questions" at bounding box center [107, 169] width 213 height 47
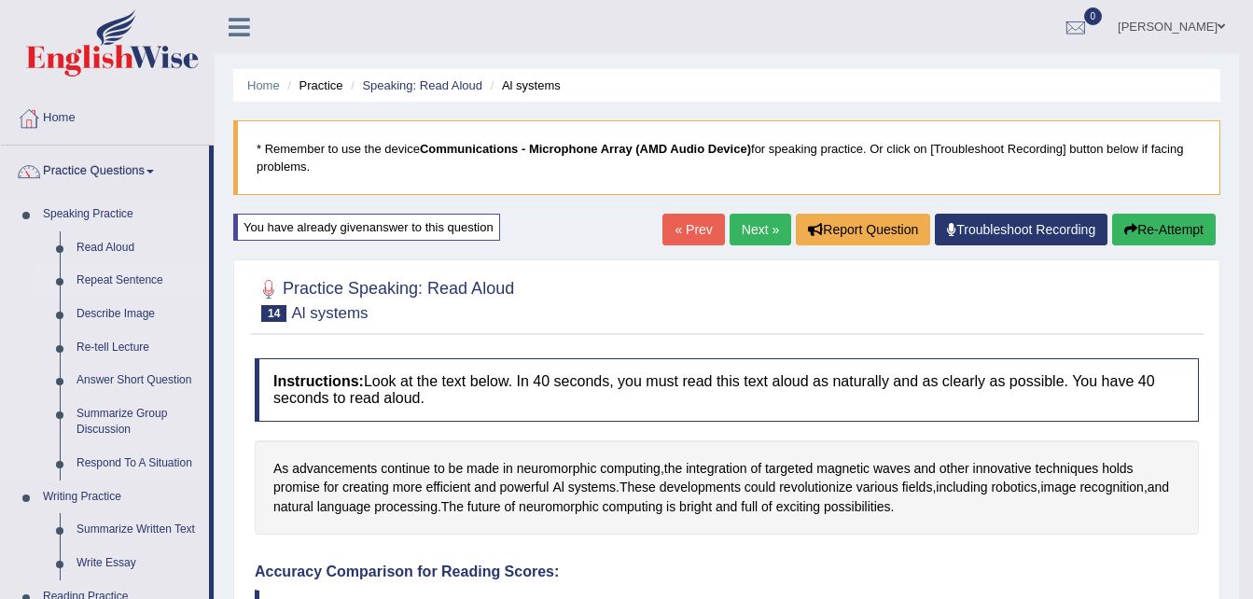
click at [104, 274] on link "Repeat Sentence" at bounding box center [138, 281] width 141 height 34
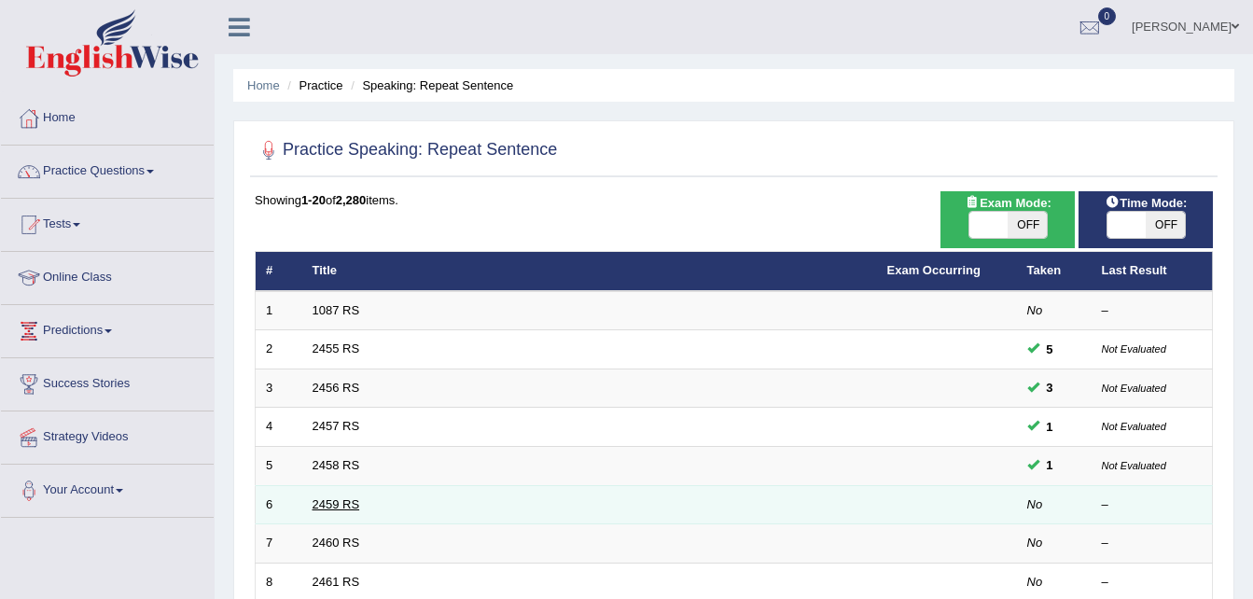
click at [334, 499] on link "2459 RS" at bounding box center [336, 504] width 48 height 14
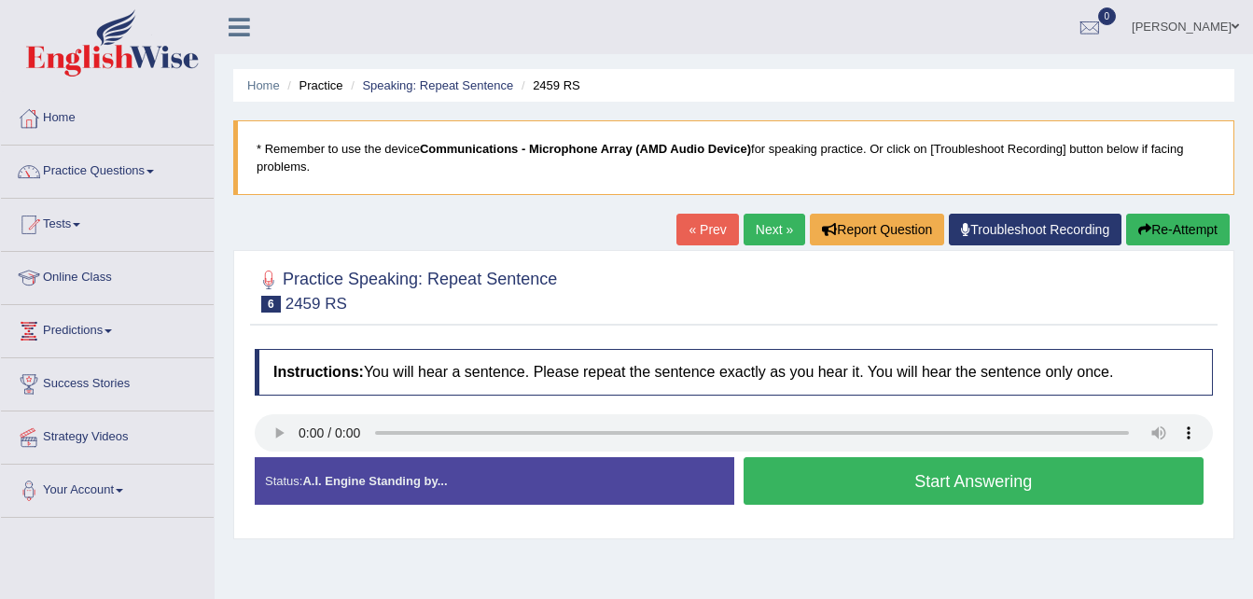
click at [847, 484] on button "Start Answering" at bounding box center [973, 481] width 461 height 48
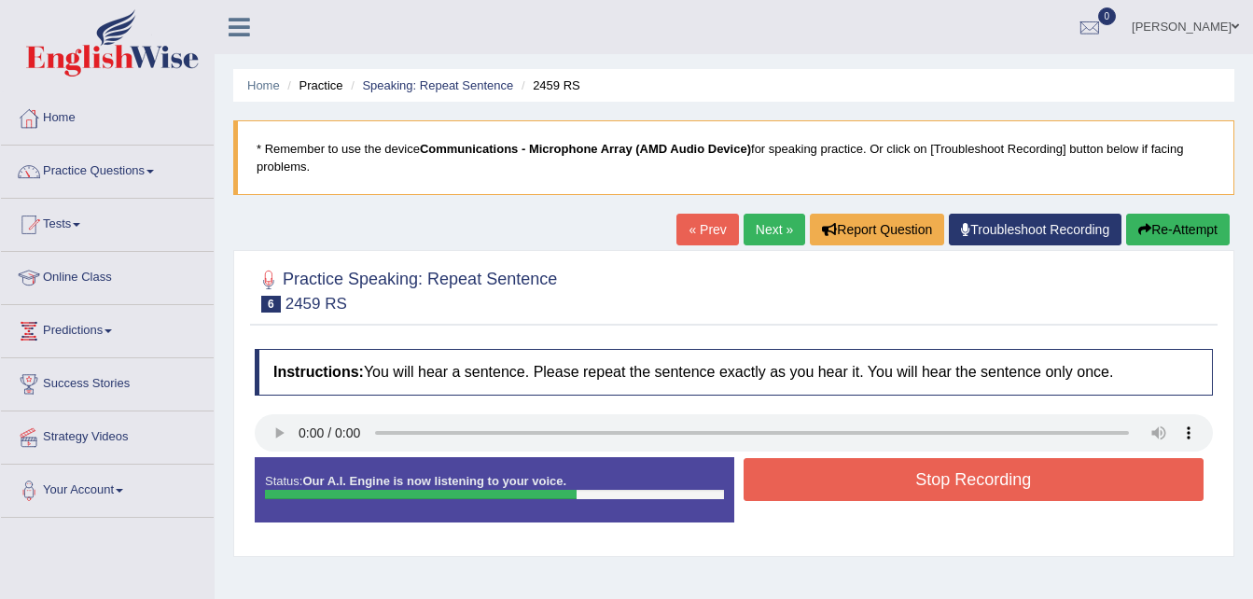
click at [1174, 229] on button "Re-Attempt" at bounding box center [1178, 230] width 104 height 32
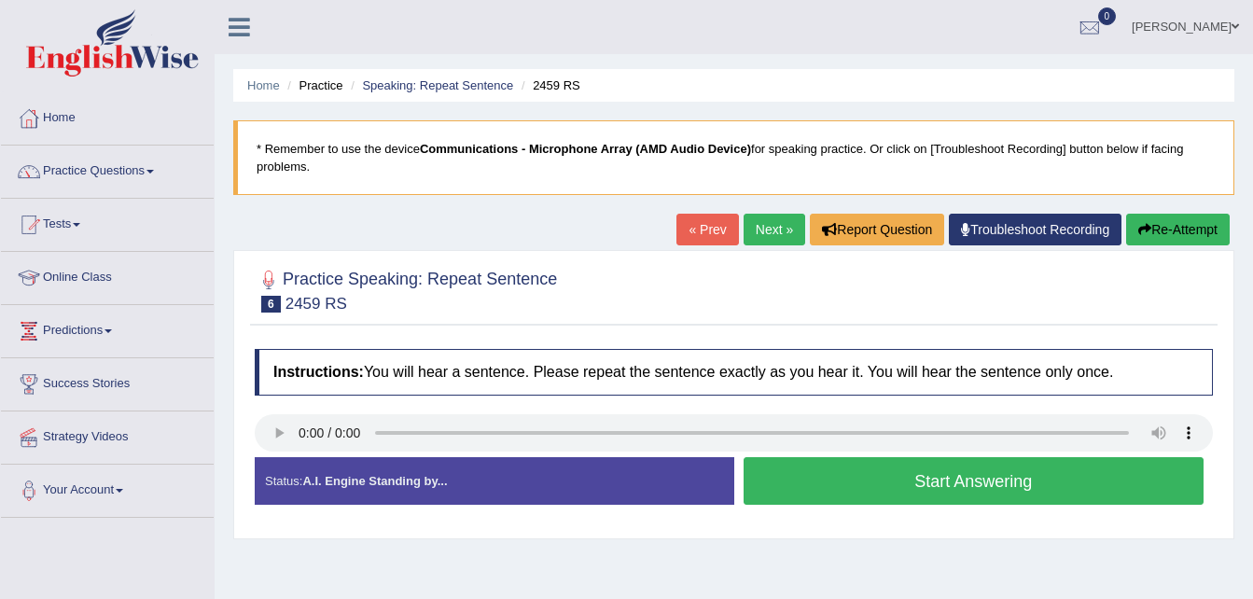
click at [966, 466] on button "Start Answering" at bounding box center [973, 481] width 461 height 48
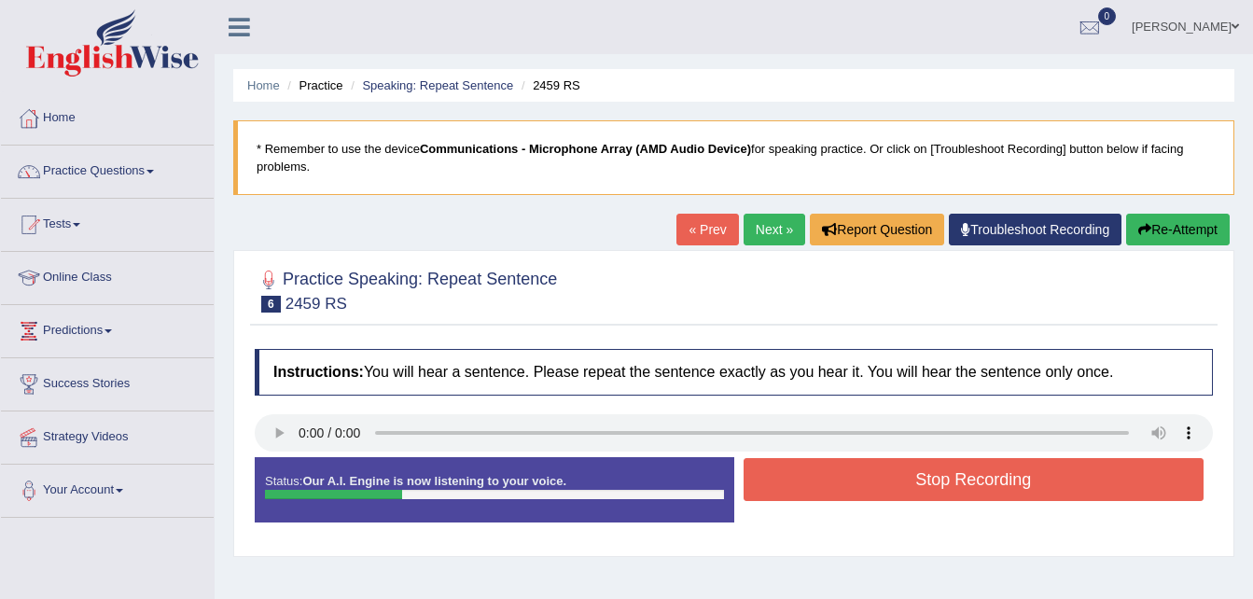
click at [1150, 238] on button "Re-Attempt" at bounding box center [1178, 230] width 104 height 32
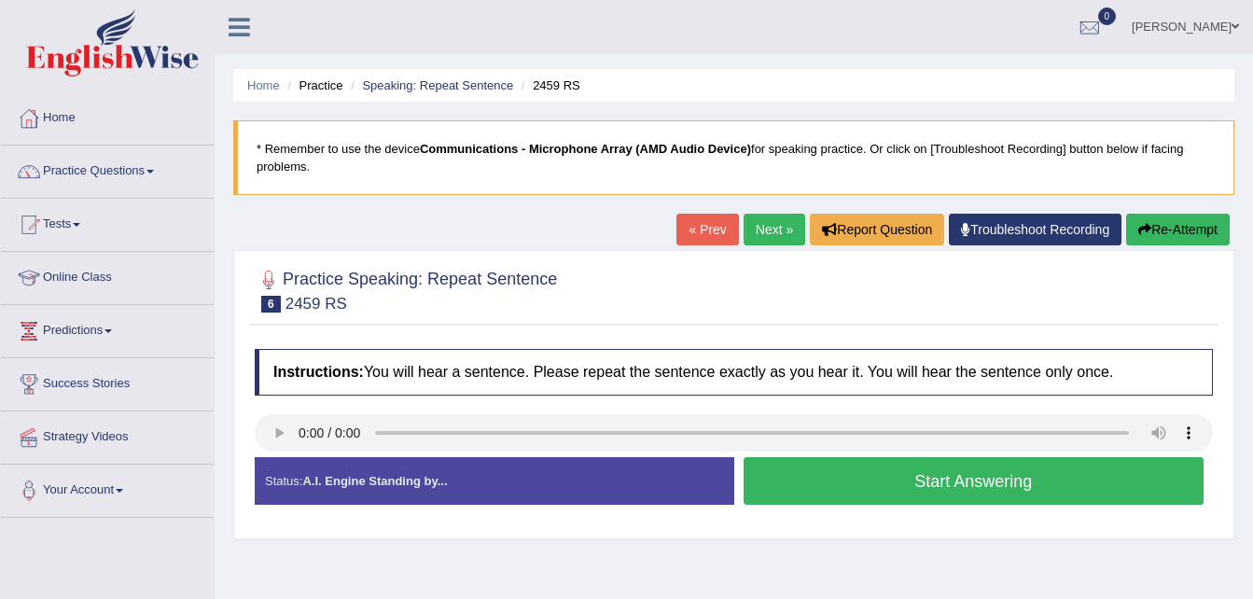
click at [949, 489] on button "Start Answering" at bounding box center [973, 481] width 461 height 48
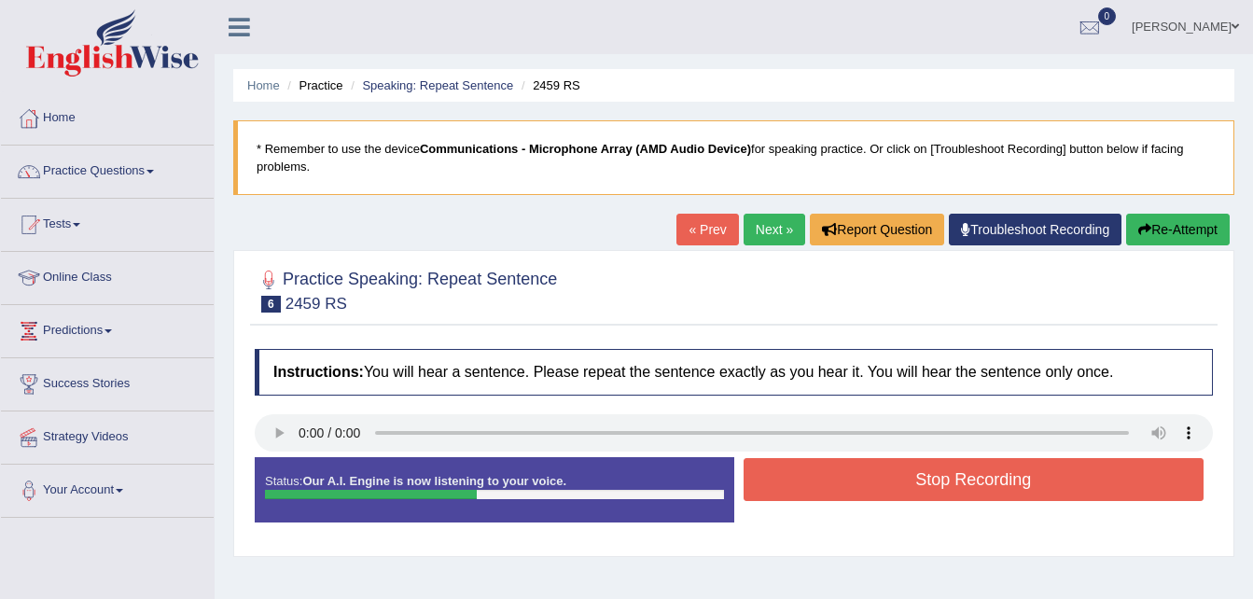
click at [949, 489] on button "Stop Recording" at bounding box center [973, 479] width 461 height 43
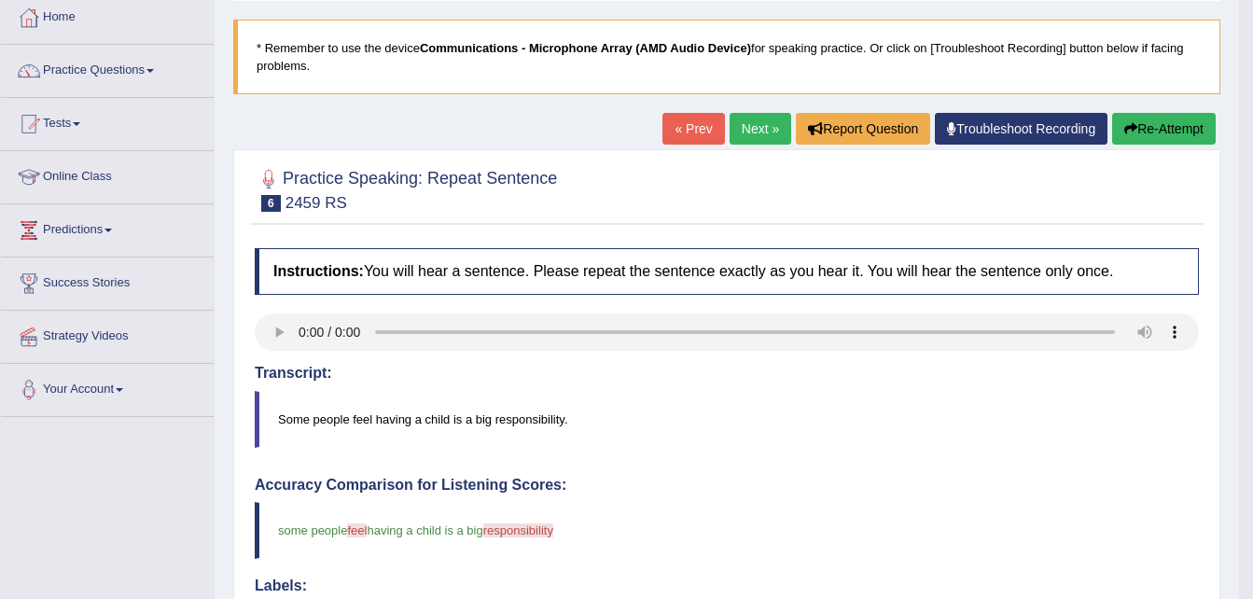
scroll to position [90, 0]
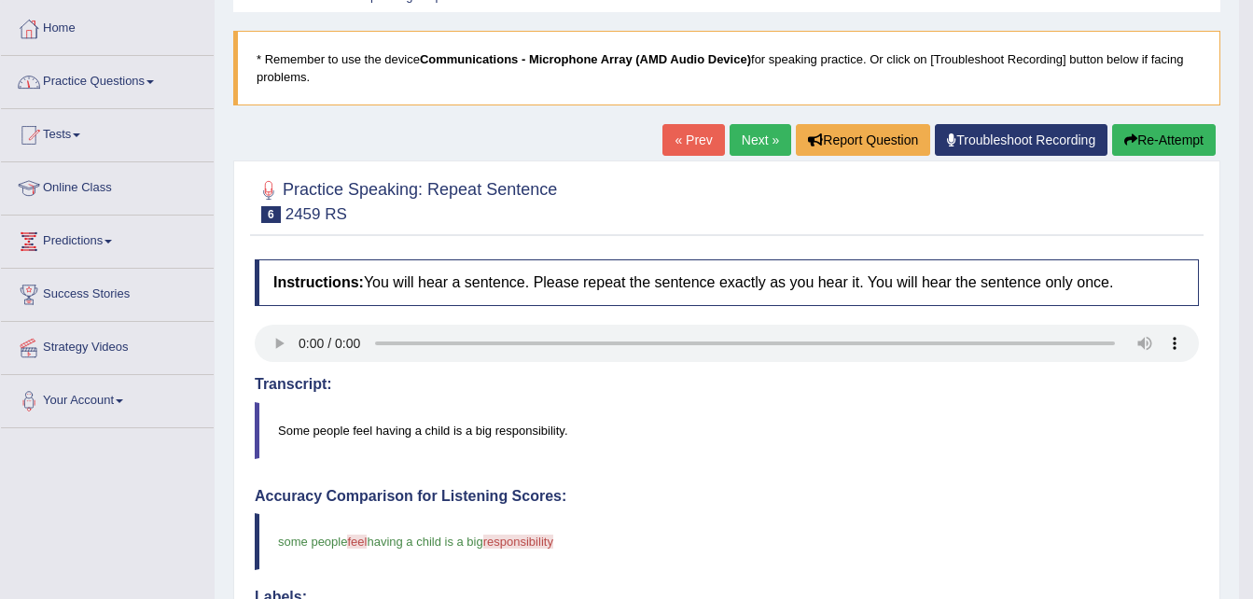
click at [133, 82] on link "Practice Questions" at bounding box center [107, 79] width 213 height 47
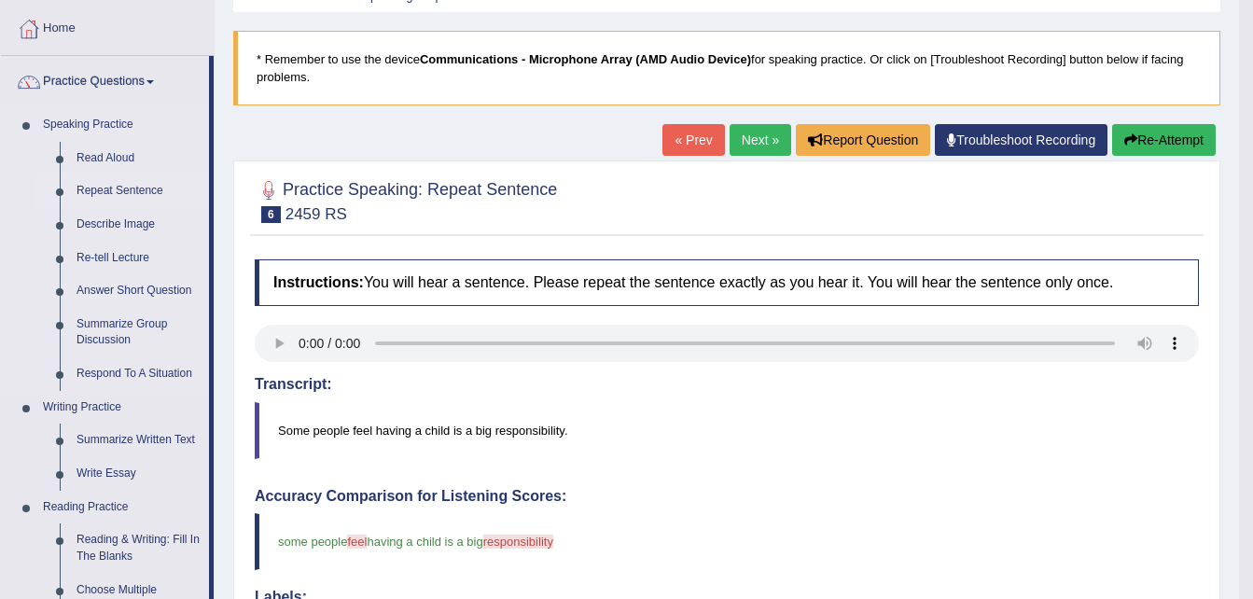
click at [106, 189] on link "Repeat Sentence" at bounding box center [138, 191] width 141 height 34
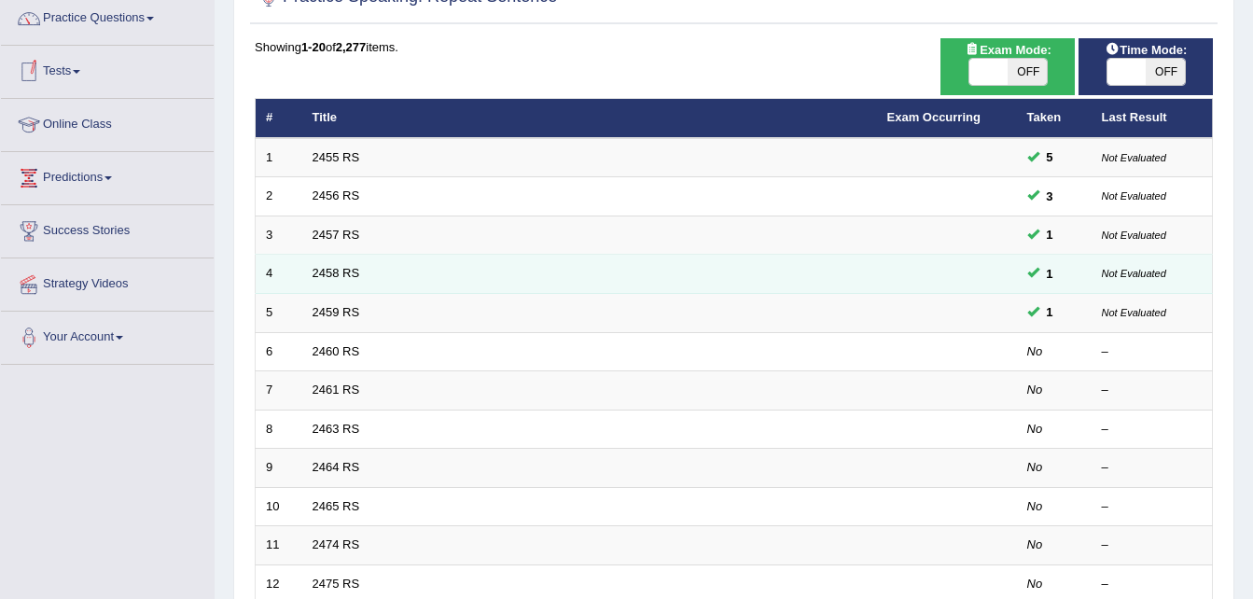
scroll to position [155, 0]
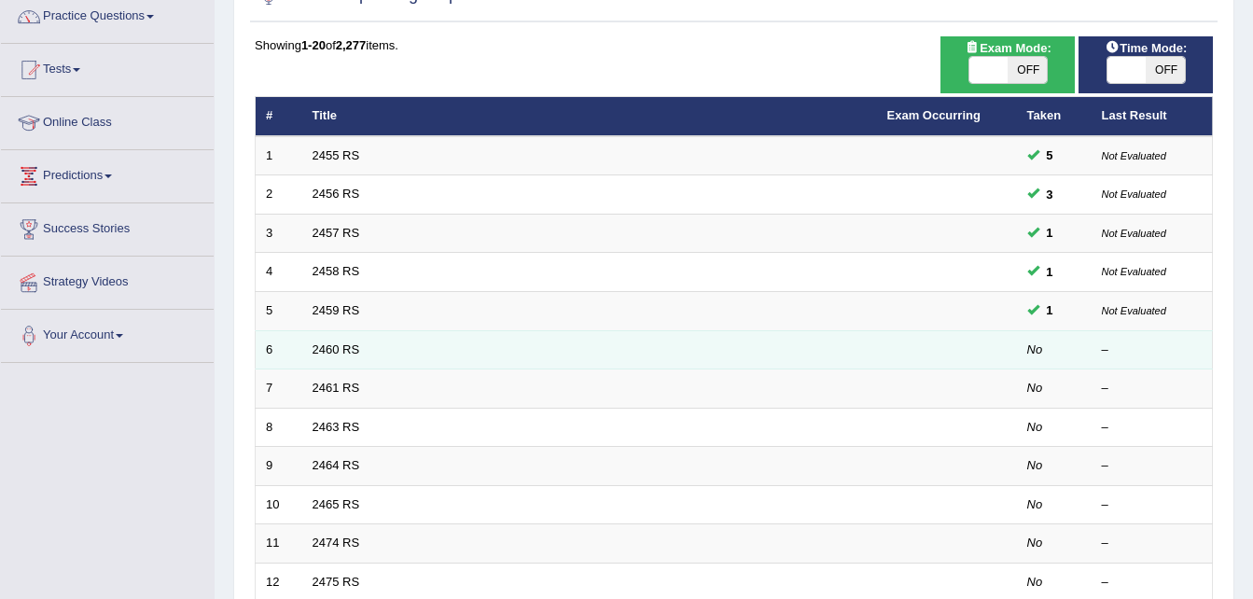
click at [361, 349] on td "2460 RS" at bounding box center [589, 349] width 575 height 39
click at [326, 352] on link "2460 RS" at bounding box center [336, 349] width 48 height 14
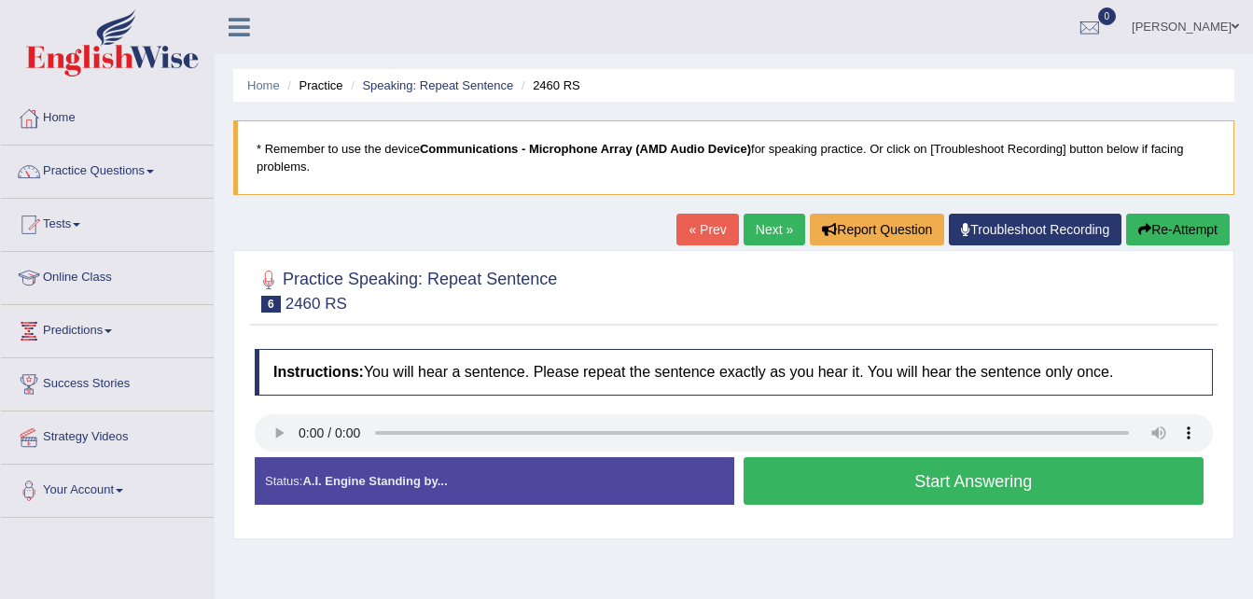
click at [803, 466] on button "Start Answering" at bounding box center [973, 481] width 461 height 48
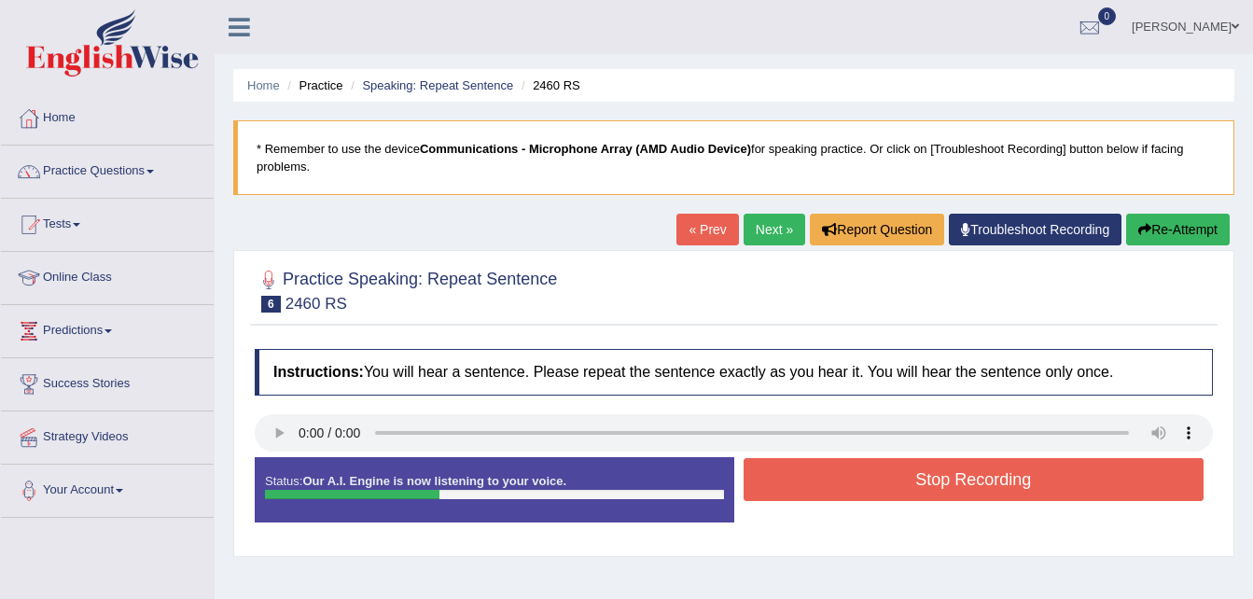
click at [803, 466] on button "Stop Recording" at bounding box center [973, 479] width 461 height 43
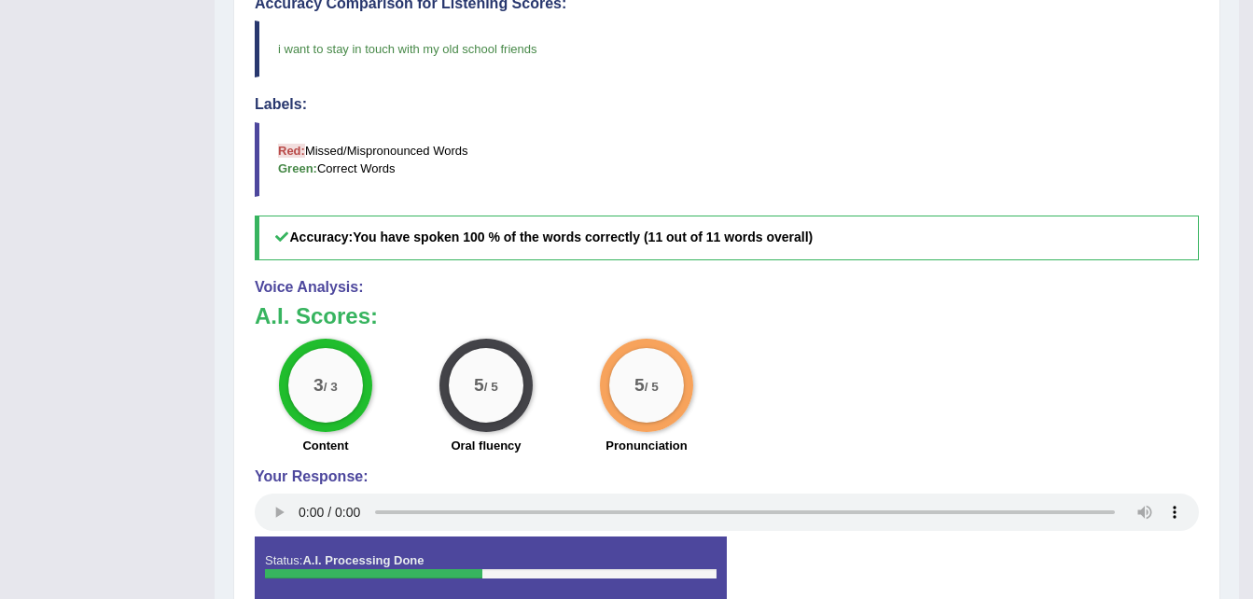
scroll to position [583, 0]
